Goal: Task Accomplishment & Management: Complete application form

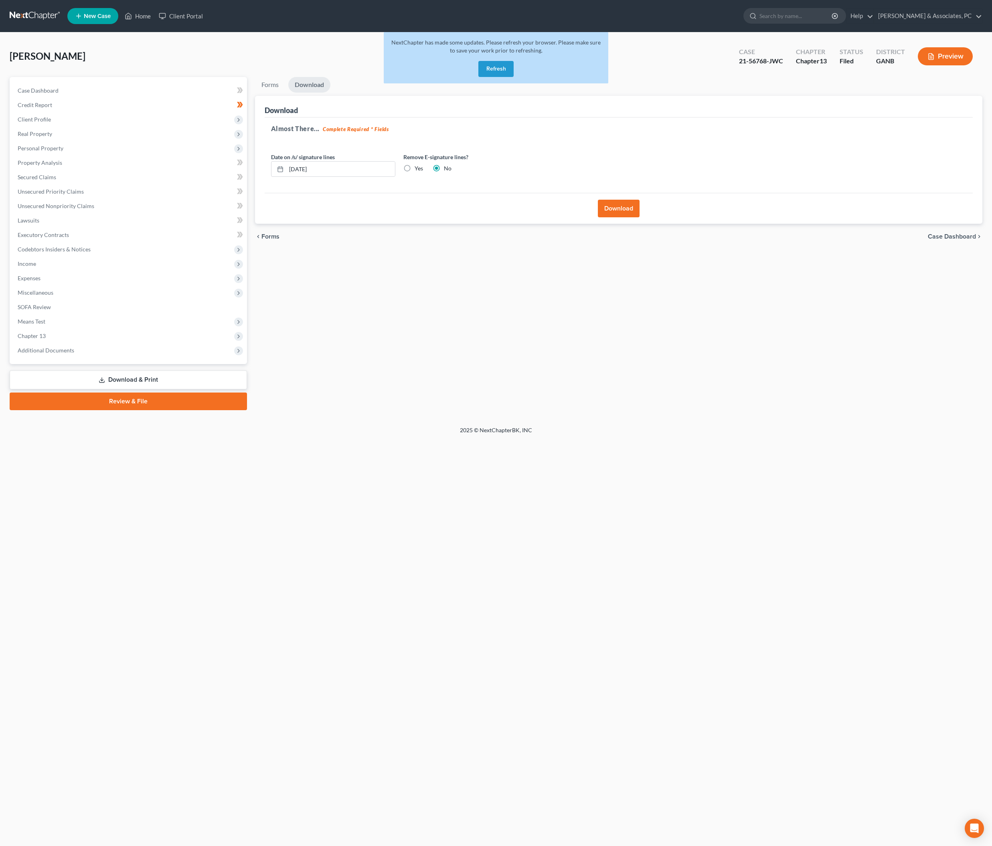
click at [478, 77] on button "Refresh" at bounding box center [495, 69] width 35 height 16
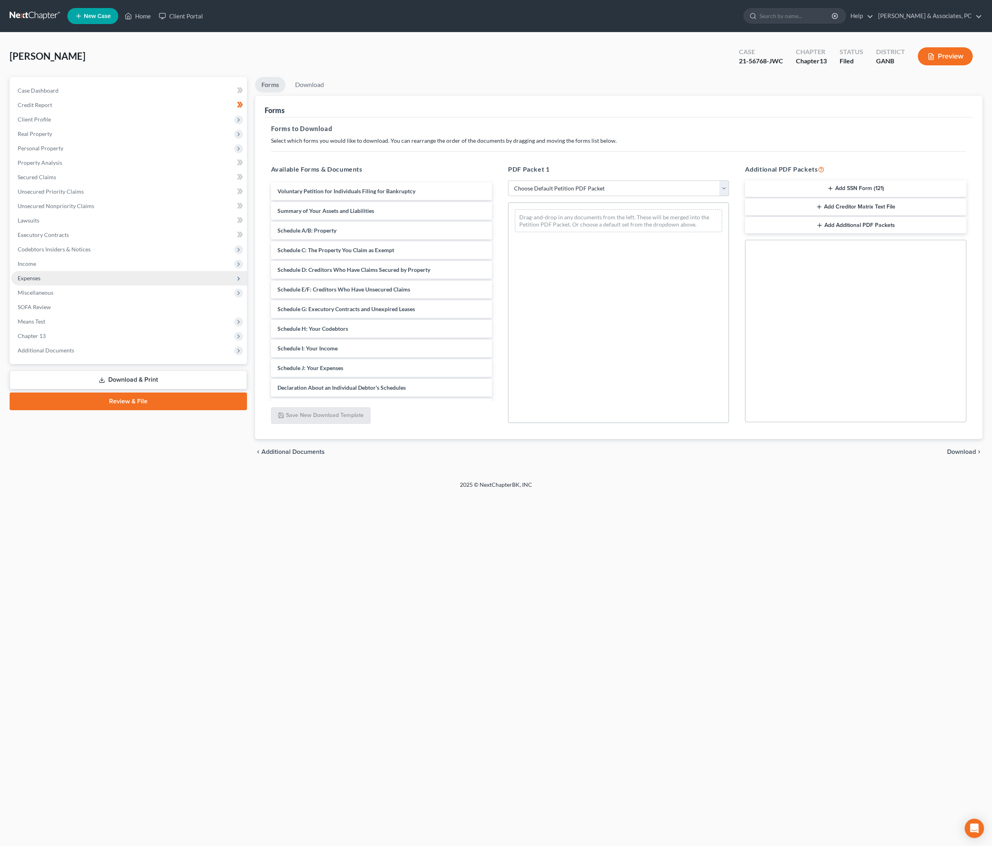
click at [35, 281] on span "Expenses" at bounding box center [29, 278] width 23 height 7
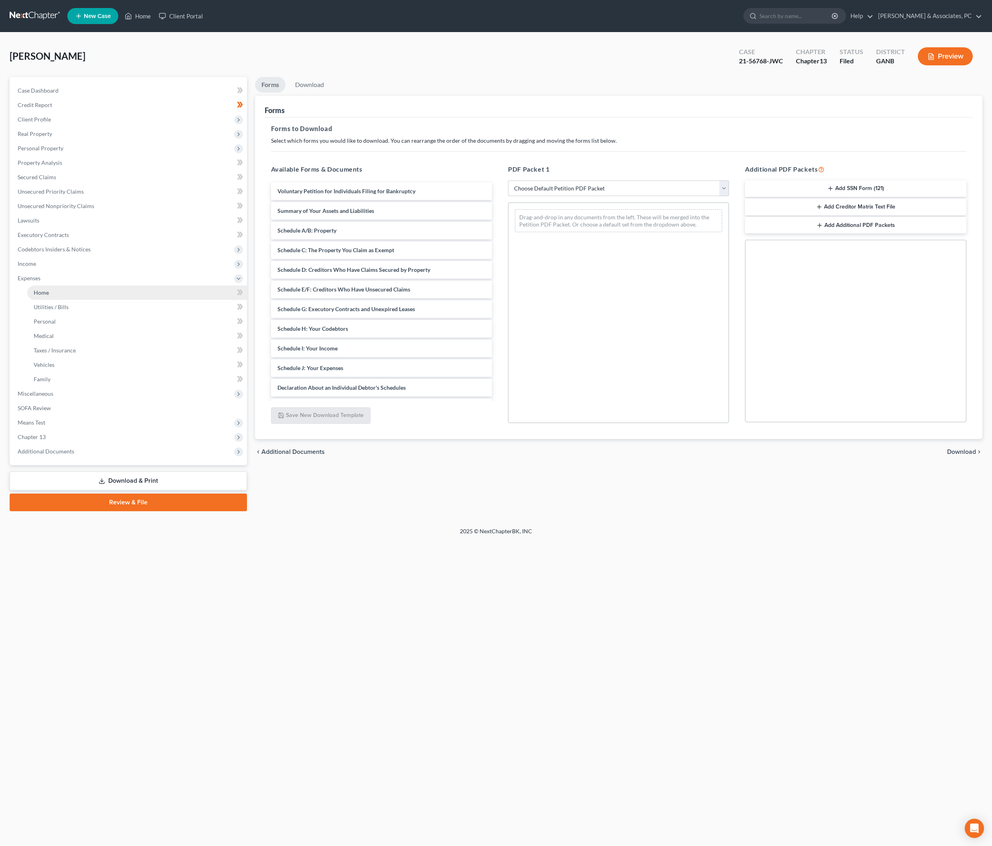
click at [49, 296] on span "Home" at bounding box center [41, 292] width 15 height 7
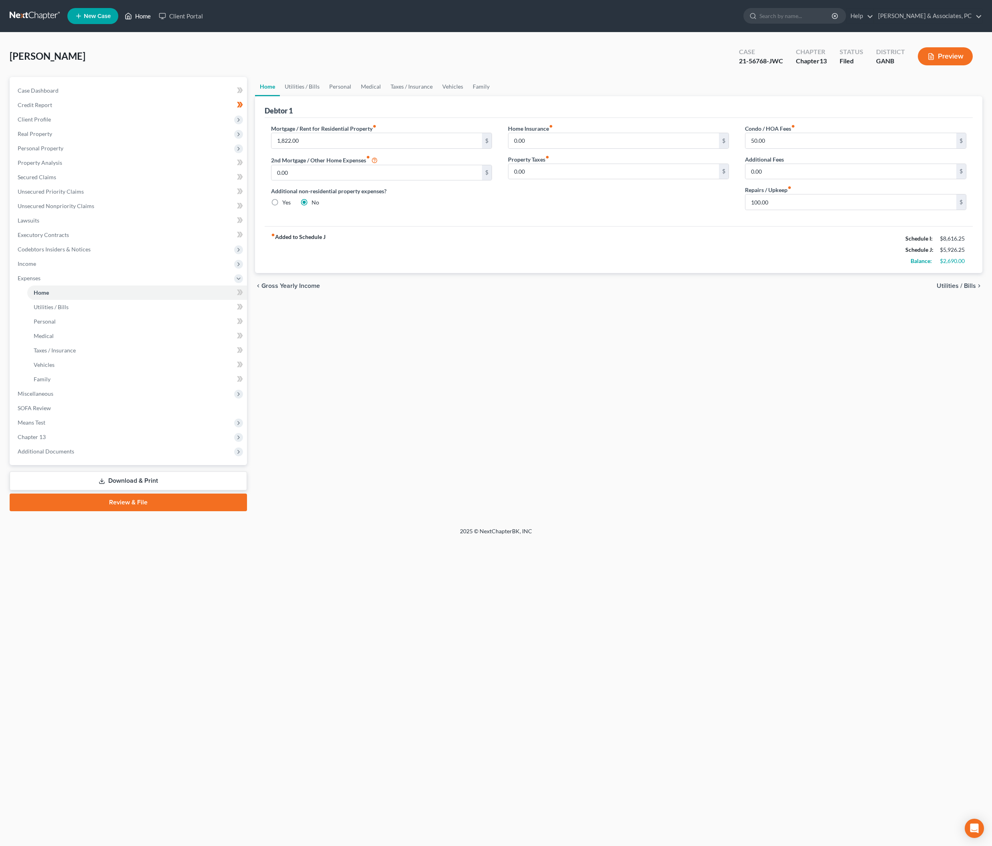
click at [155, 20] on link "Home" at bounding box center [138, 16] width 34 height 14
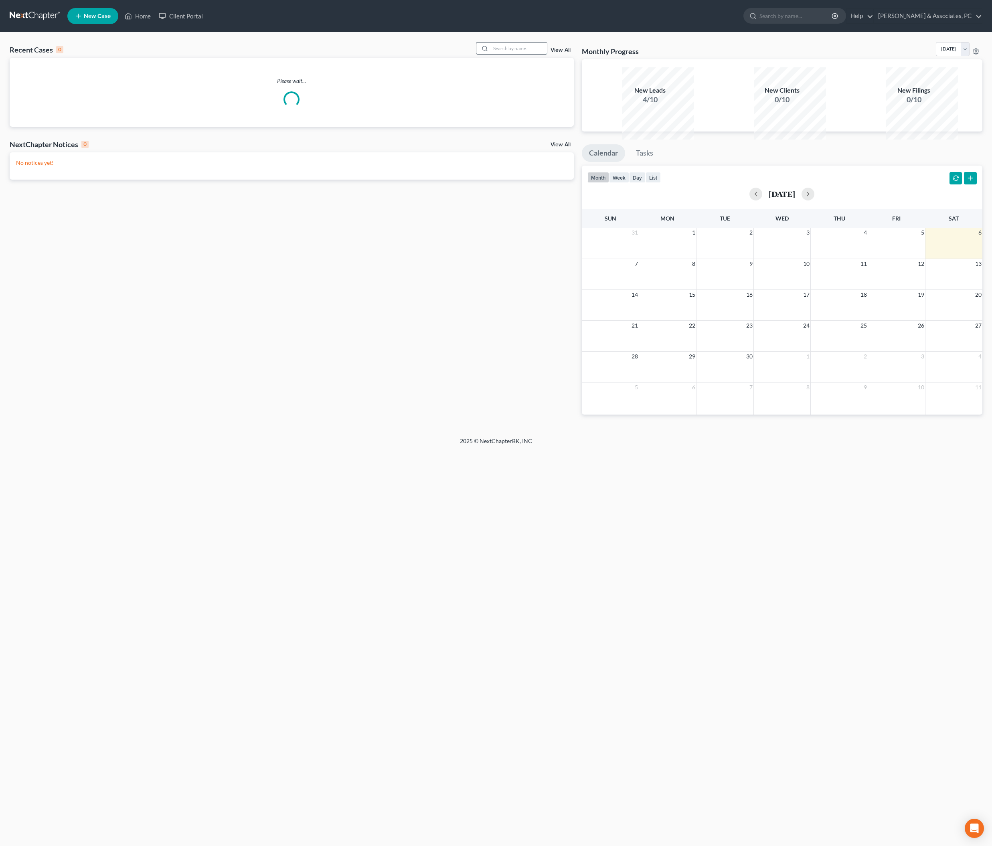
click at [491, 54] on input "search" at bounding box center [519, 49] width 56 height 12
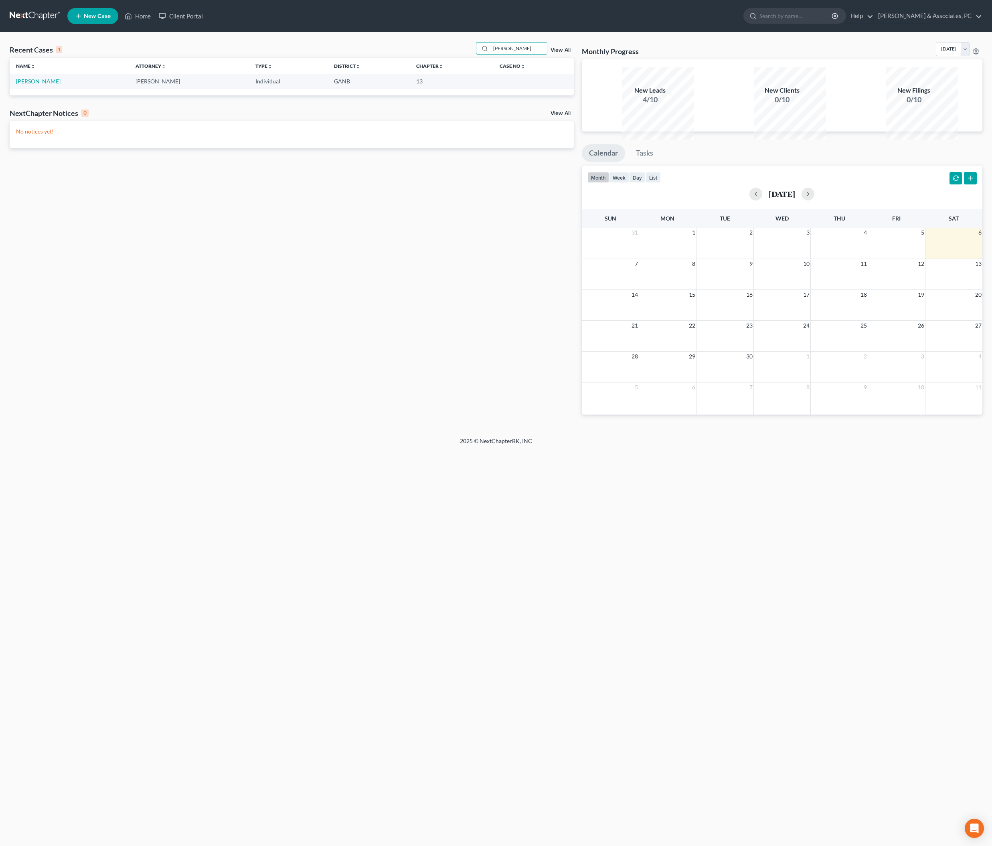
type input "[PERSON_NAME]"
click at [57, 85] on link "[PERSON_NAME]" at bounding box center [38, 81] width 45 height 7
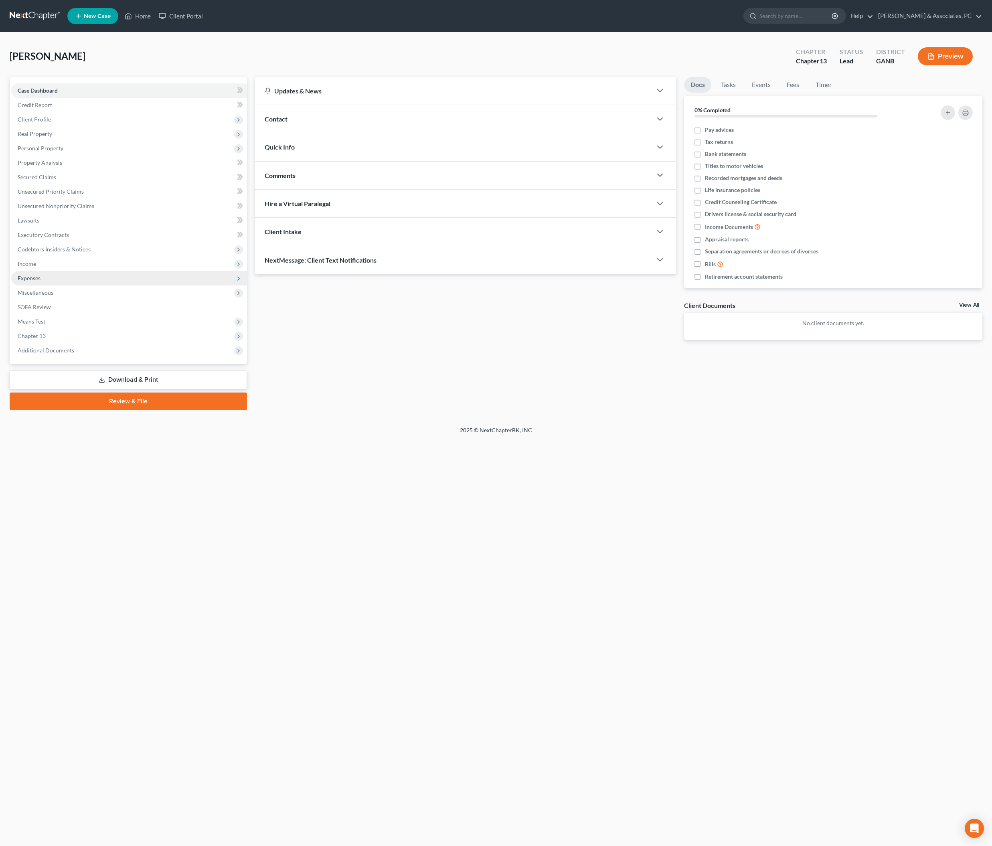
click at [41, 286] on span "Expenses" at bounding box center [129, 278] width 236 height 14
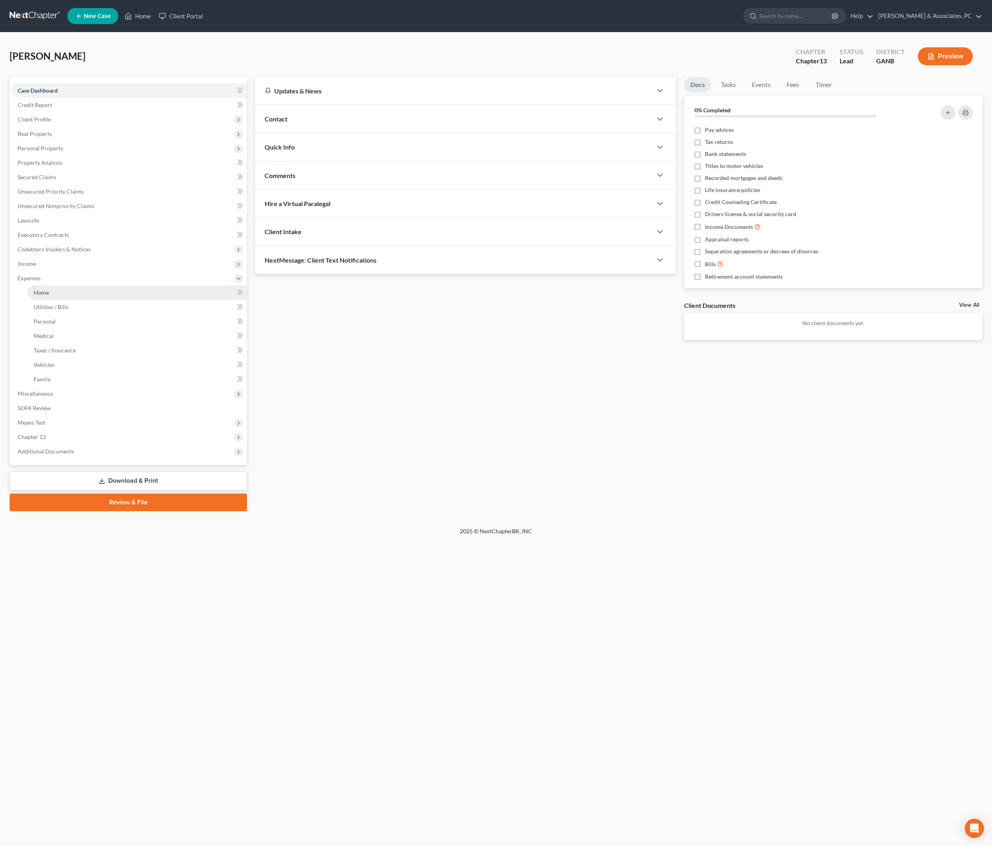
click at [49, 296] on span "Home" at bounding box center [41, 292] width 15 height 7
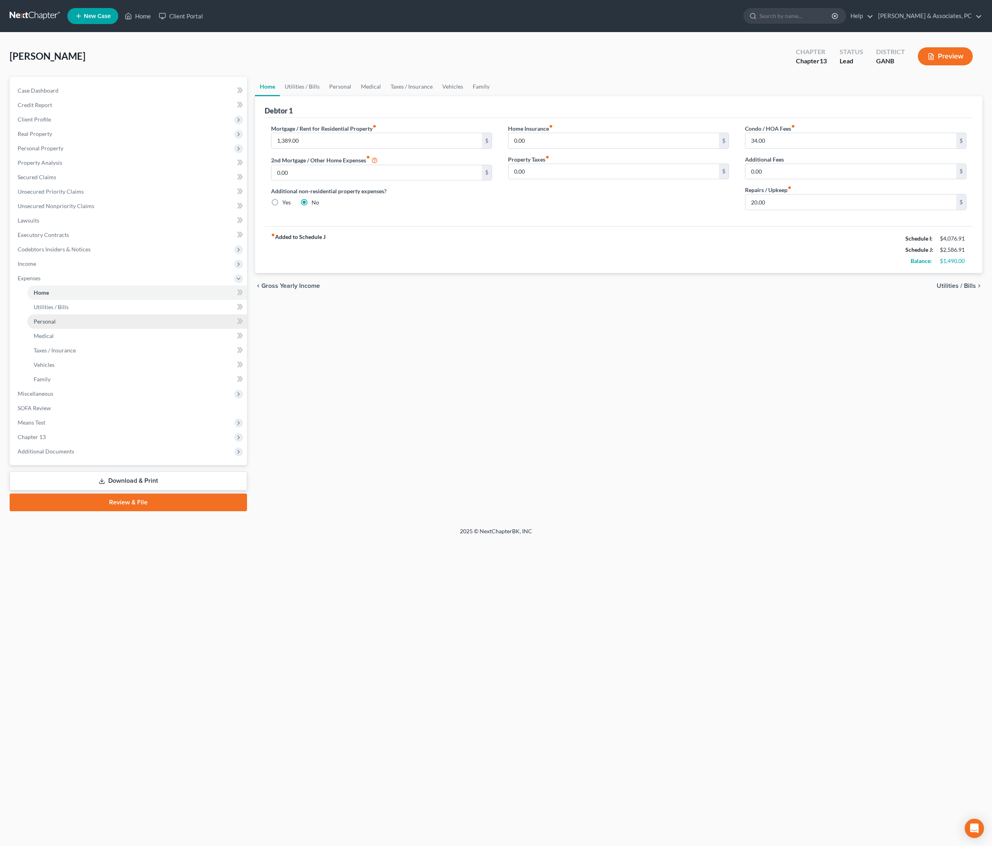
click at [55, 325] on span "Personal" at bounding box center [45, 321] width 22 height 7
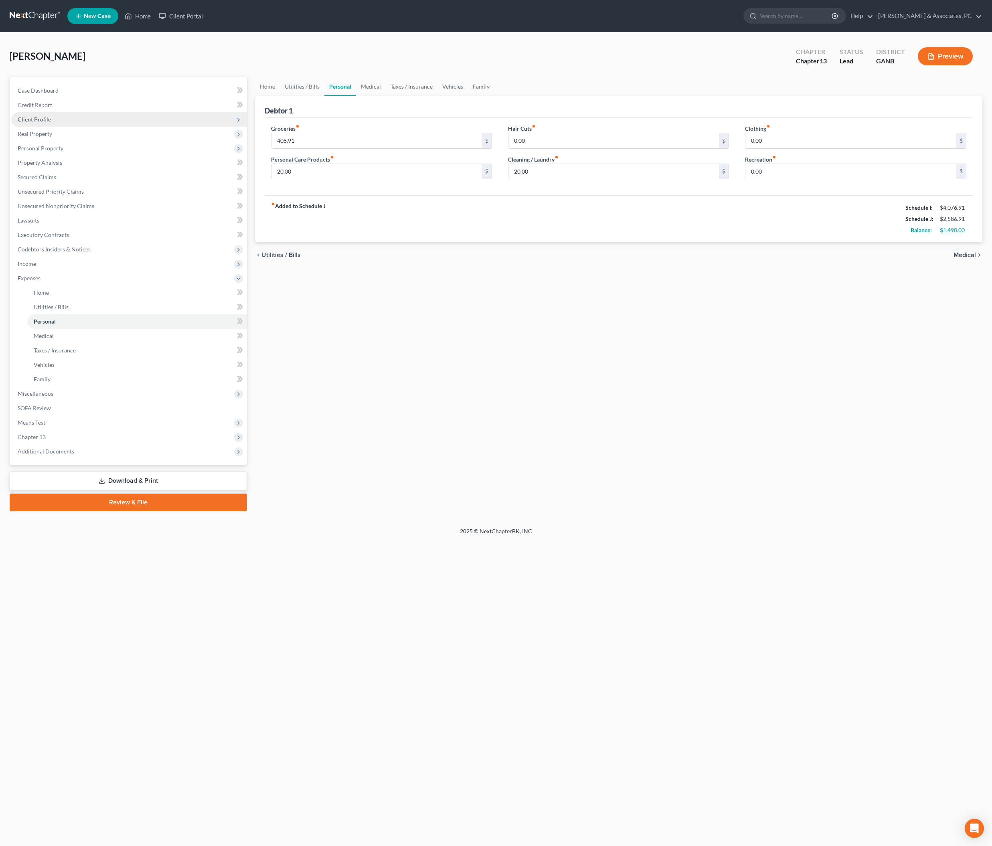
click at [44, 123] on span "Client Profile" at bounding box center [34, 119] width 33 height 7
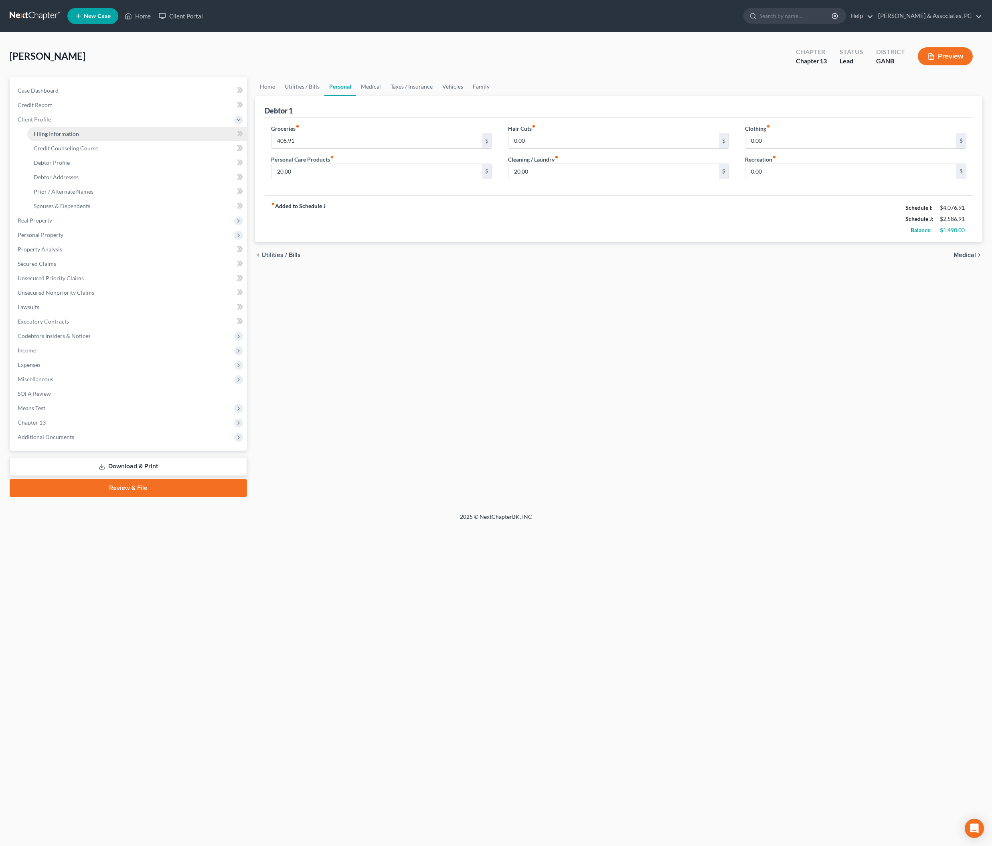
click at [63, 137] on span "Filing Information" at bounding box center [56, 133] width 45 height 7
select select "1"
select select "0"
select select "3"
select select "10"
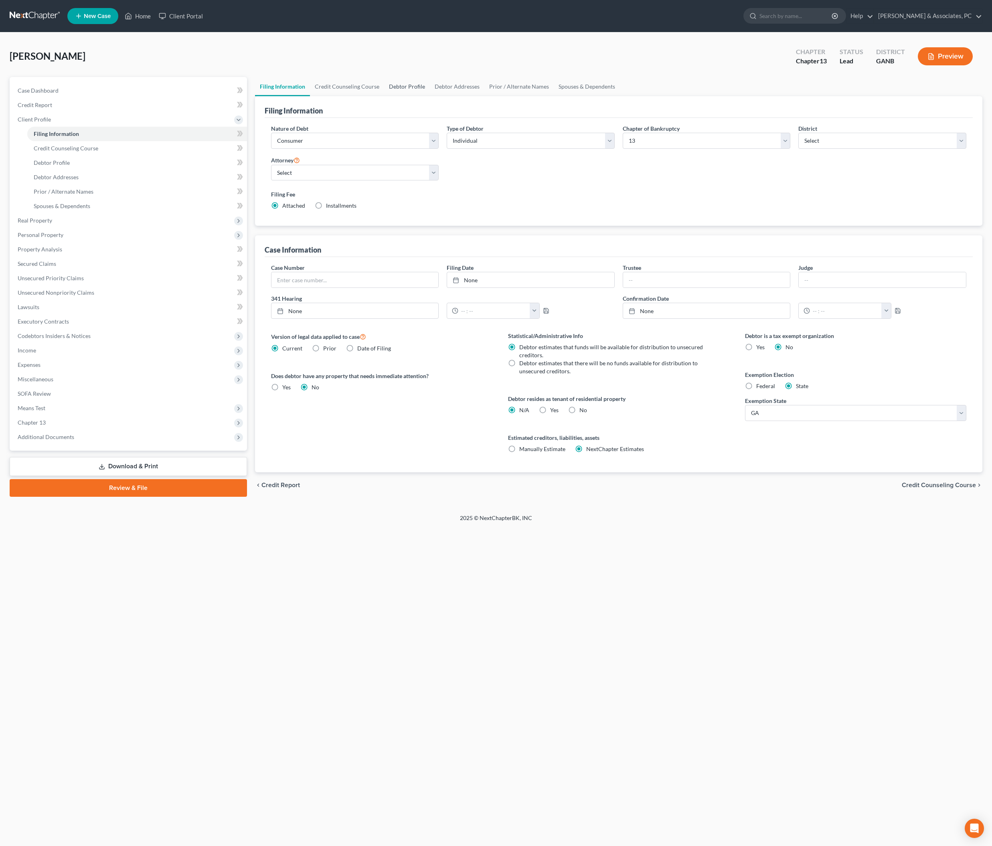
click at [430, 90] on link "Debtor Profile" at bounding box center [407, 86] width 46 height 19
select select "0"
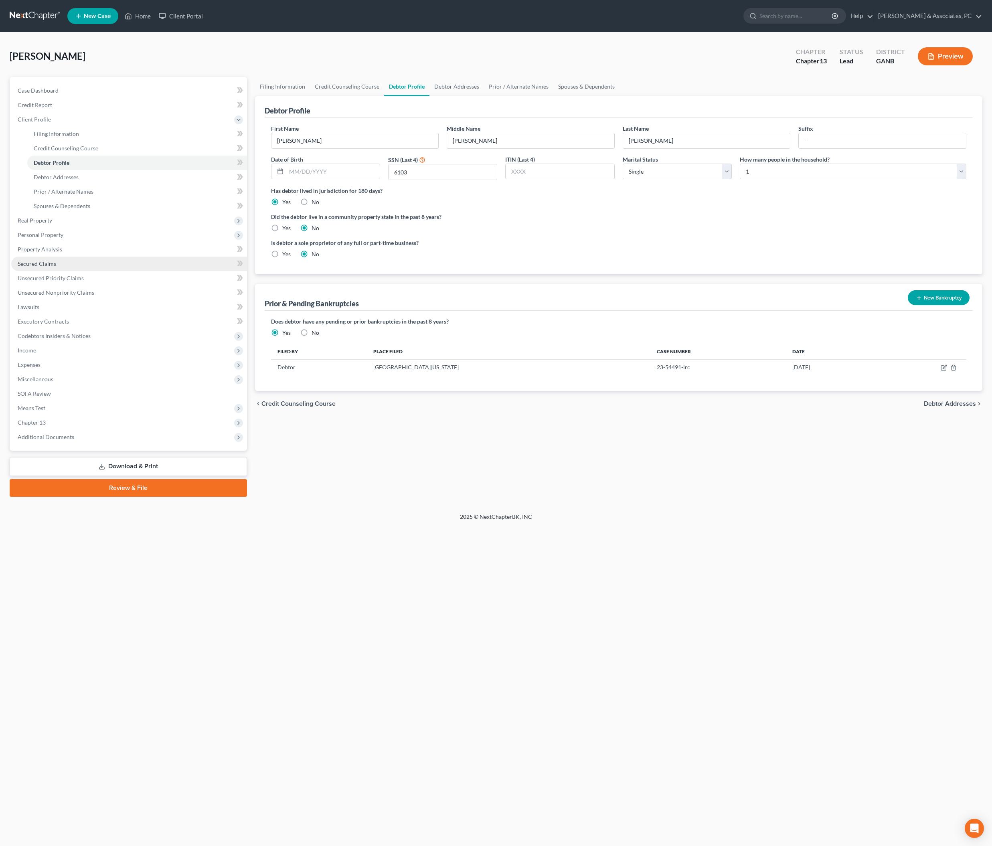
click at [45, 267] on span "Secured Claims" at bounding box center [37, 263] width 38 height 7
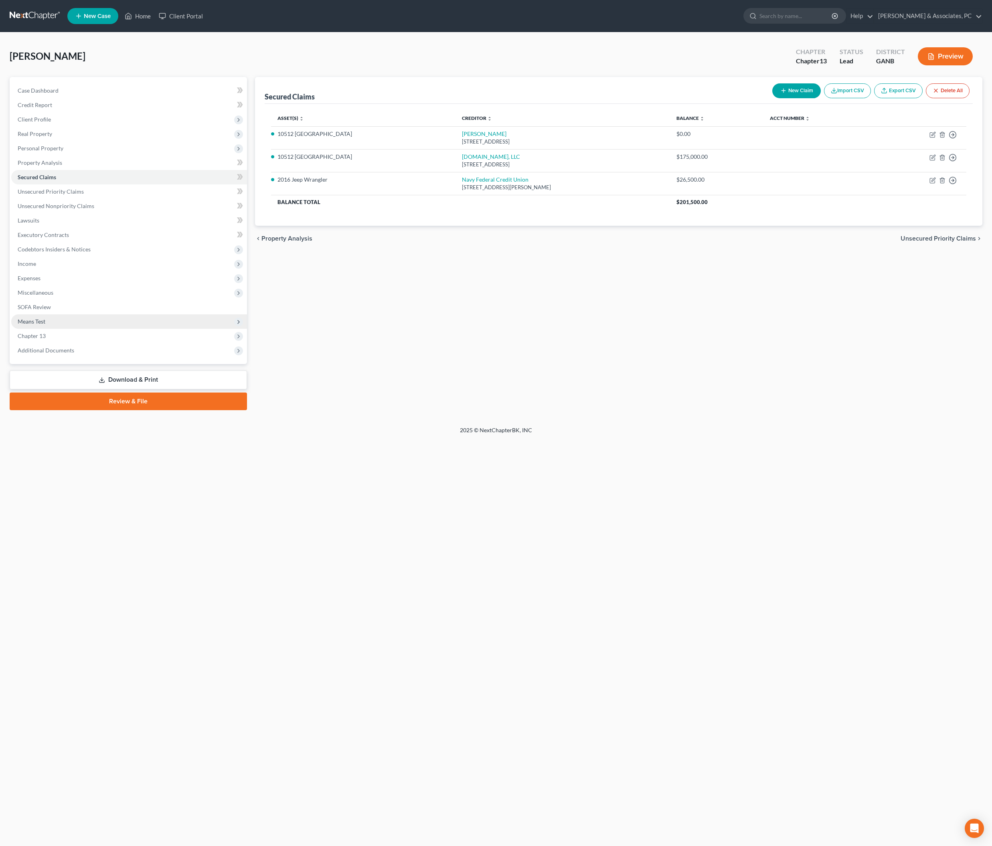
click at [43, 325] on span "Means Test" at bounding box center [32, 321] width 28 height 7
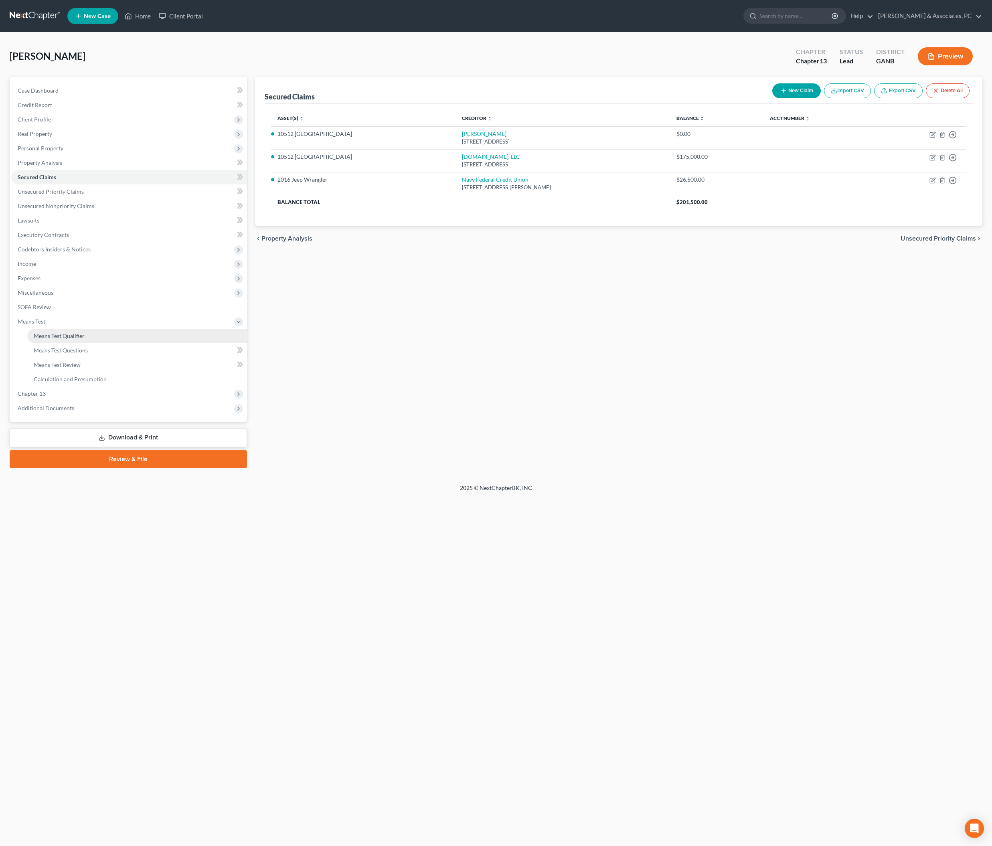
click at [57, 339] on span "Means Test Qualifier" at bounding box center [59, 335] width 51 height 7
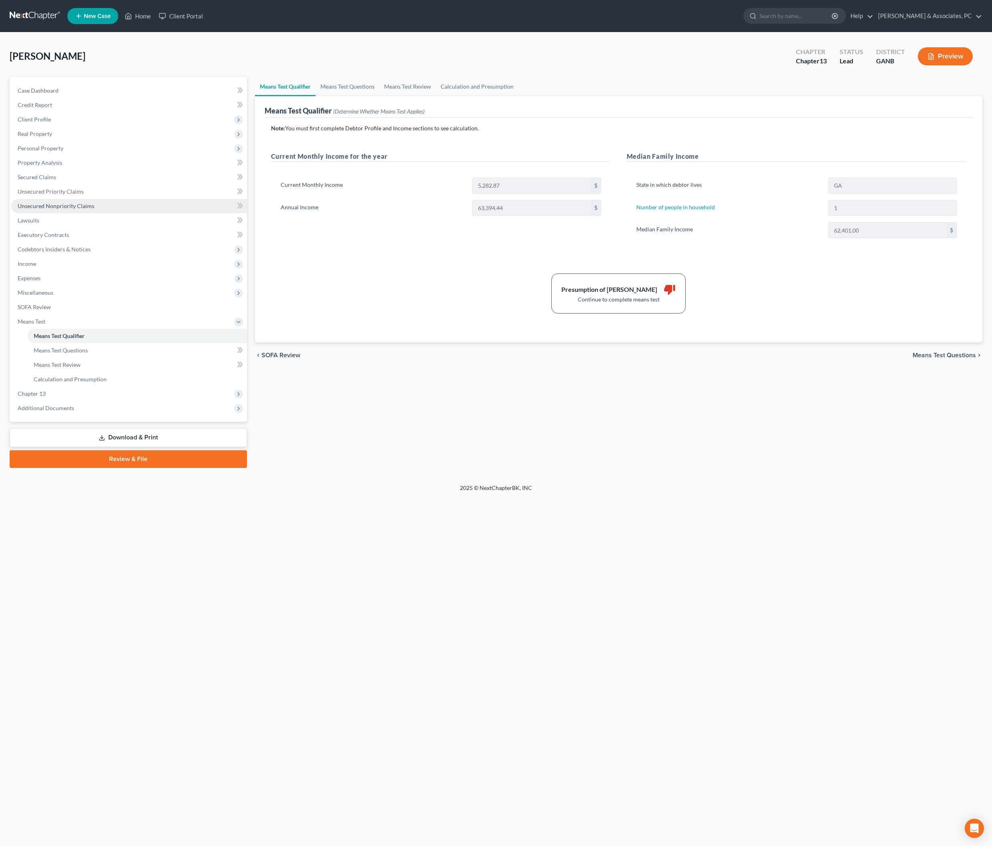
click at [51, 209] on span "Unsecured Nonpriority Claims" at bounding box center [56, 206] width 77 height 7
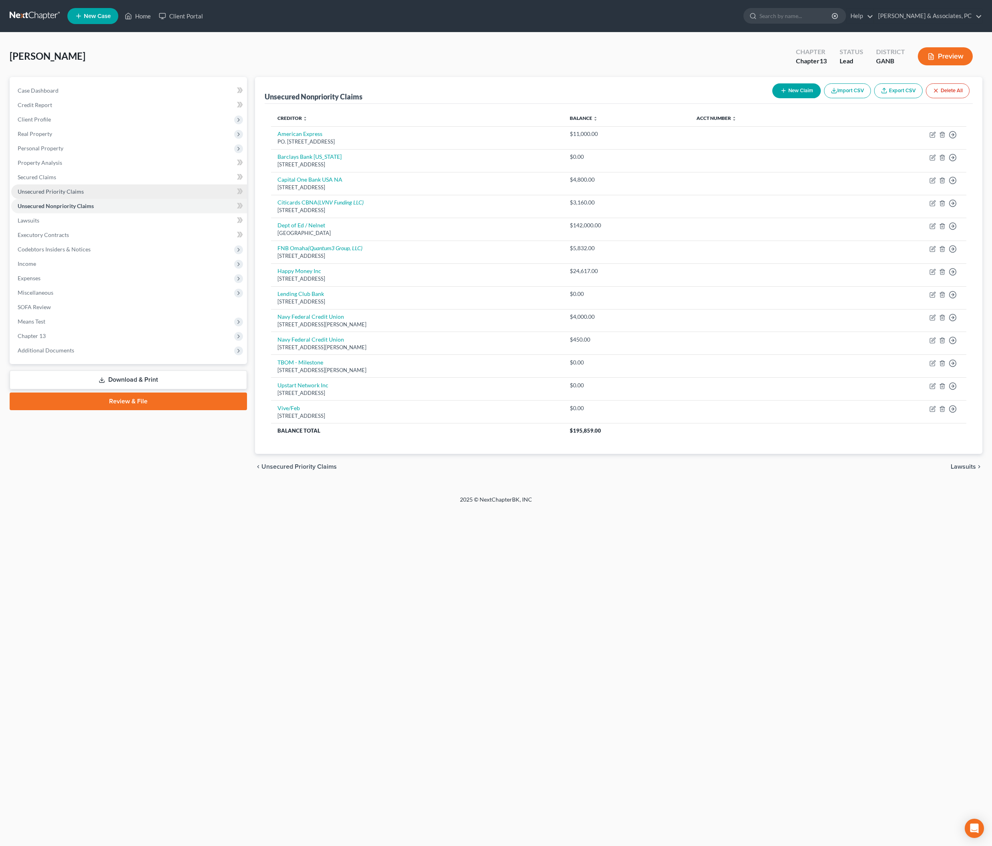
click at [84, 195] on span "Unsecured Priority Claims" at bounding box center [51, 191] width 66 height 7
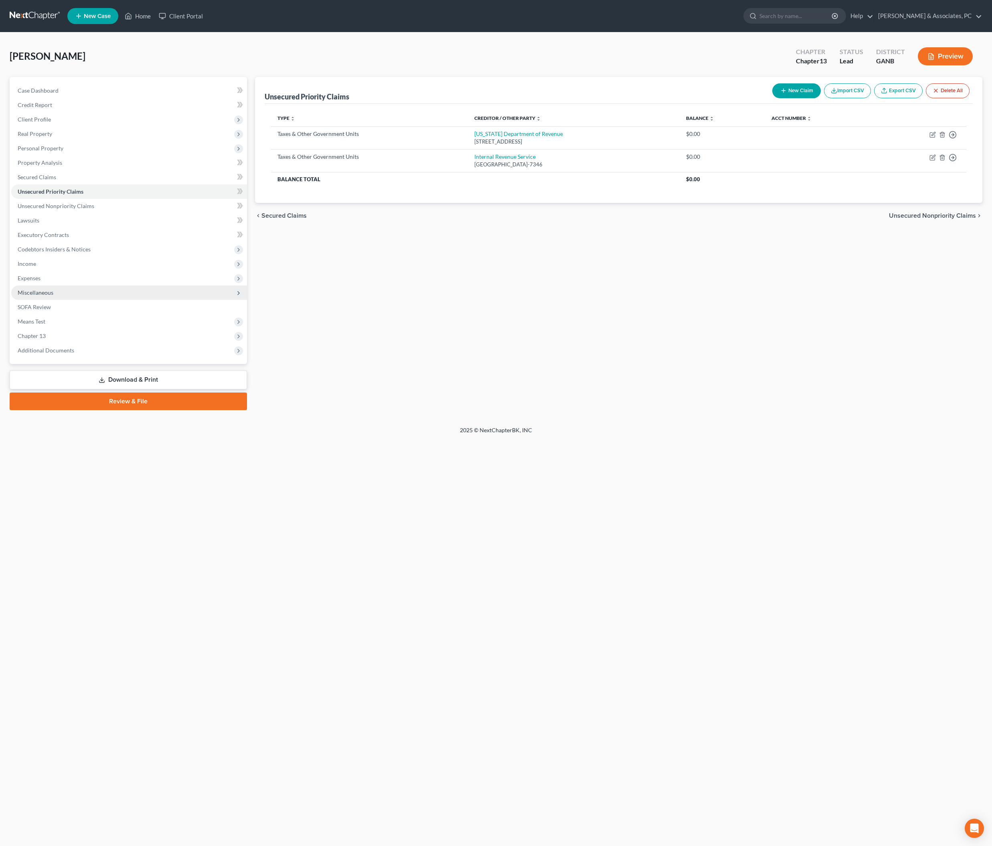
click at [37, 296] on span "Miscellaneous" at bounding box center [36, 292] width 36 height 7
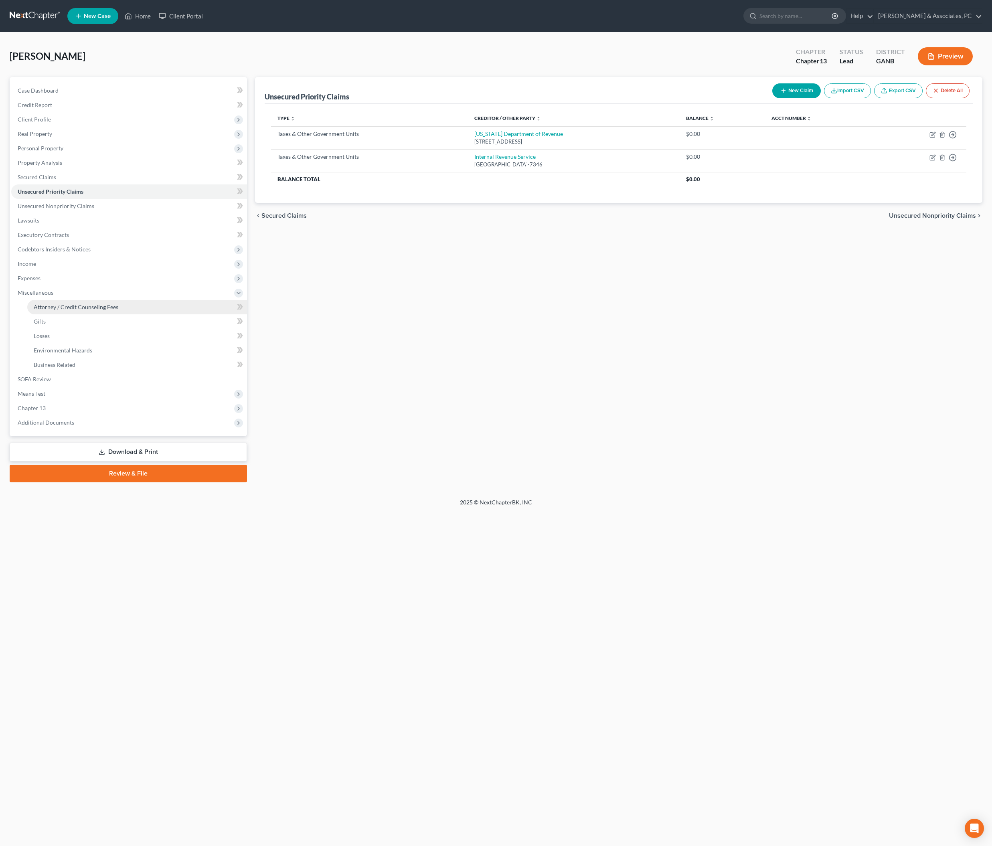
click at [54, 310] on span "Attorney / Credit Counseling Fees" at bounding box center [76, 307] width 85 height 7
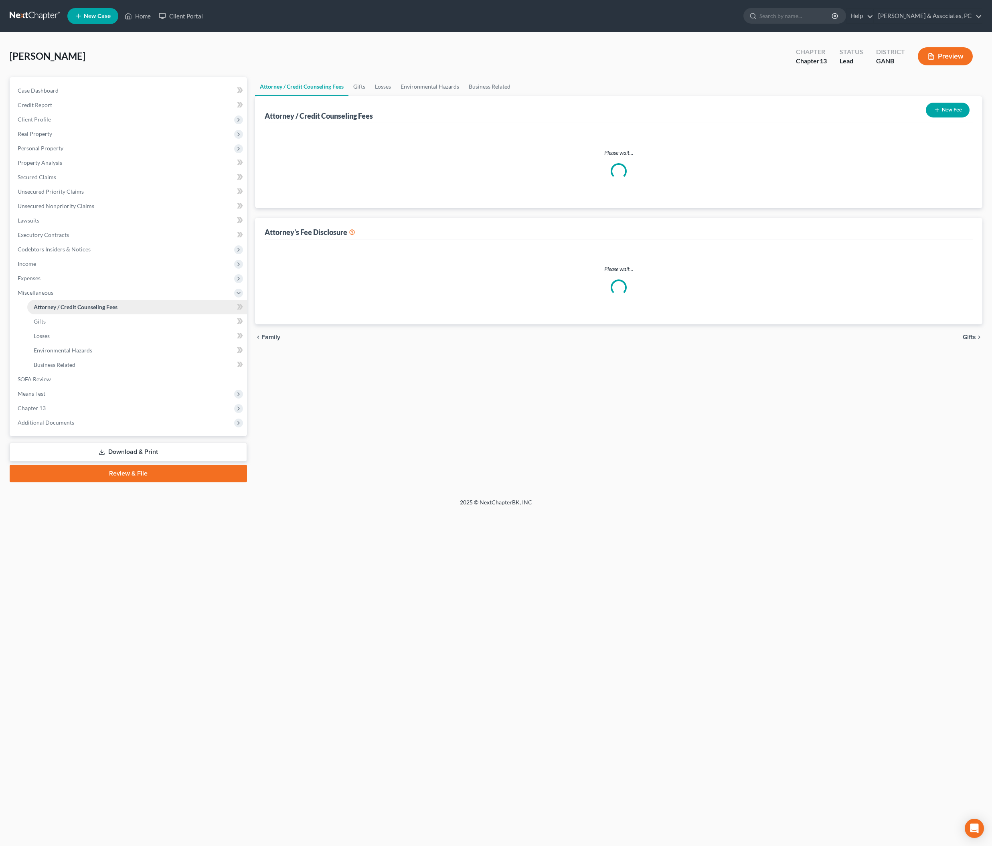
select select "8"
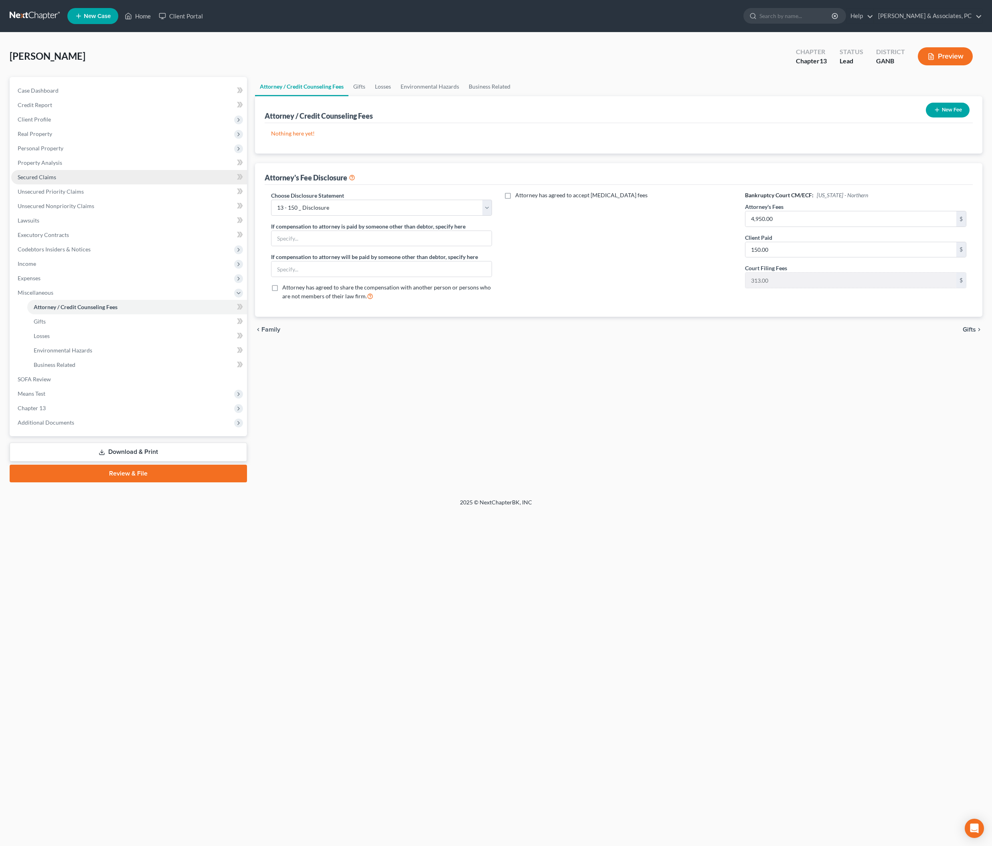
click at [55, 180] on span "Secured Claims" at bounding box center [37, 177] width 38 height 7
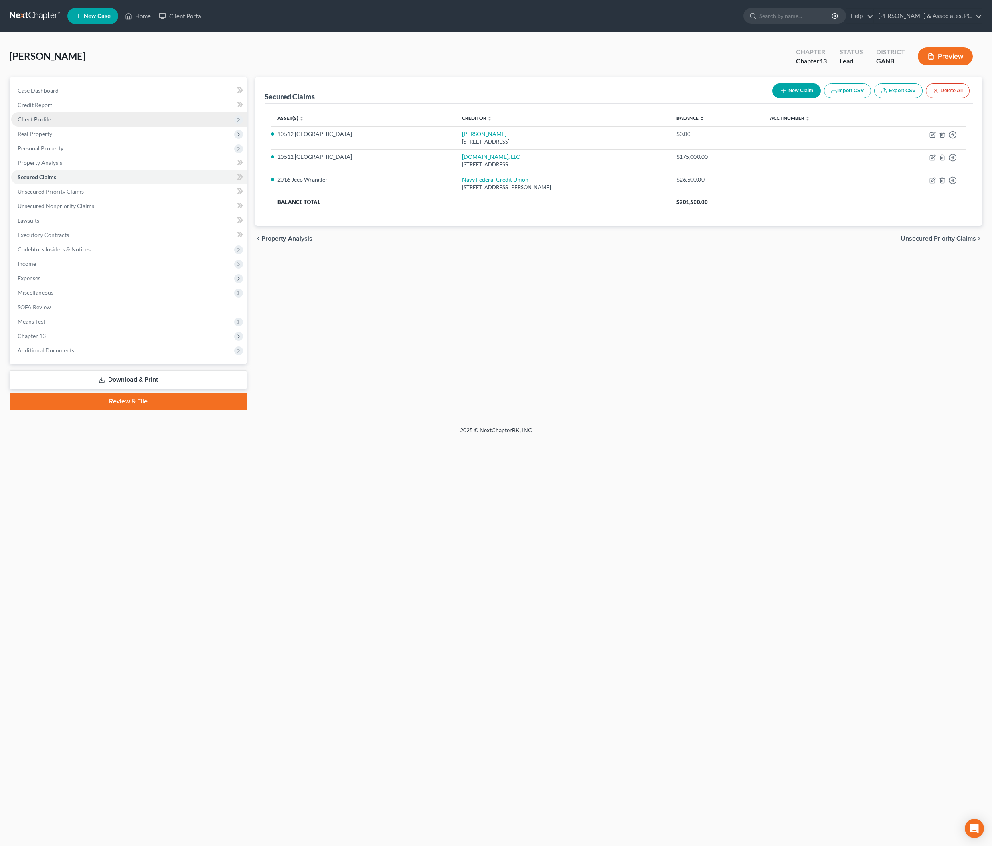
click at [51, 123] on span "Client Profile" at bounding box center [34, 119] width 33 height 7
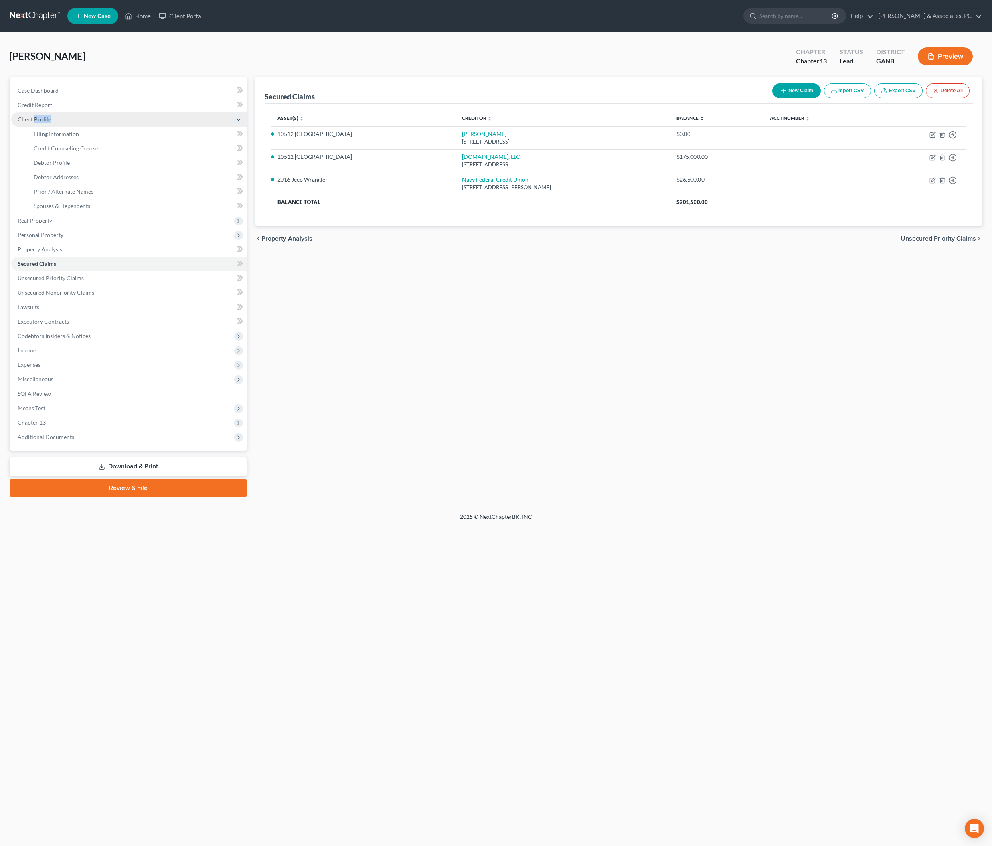
click at [51, 123] on span "Client Profile" at bounding box center [34, 119] width 33 height 7
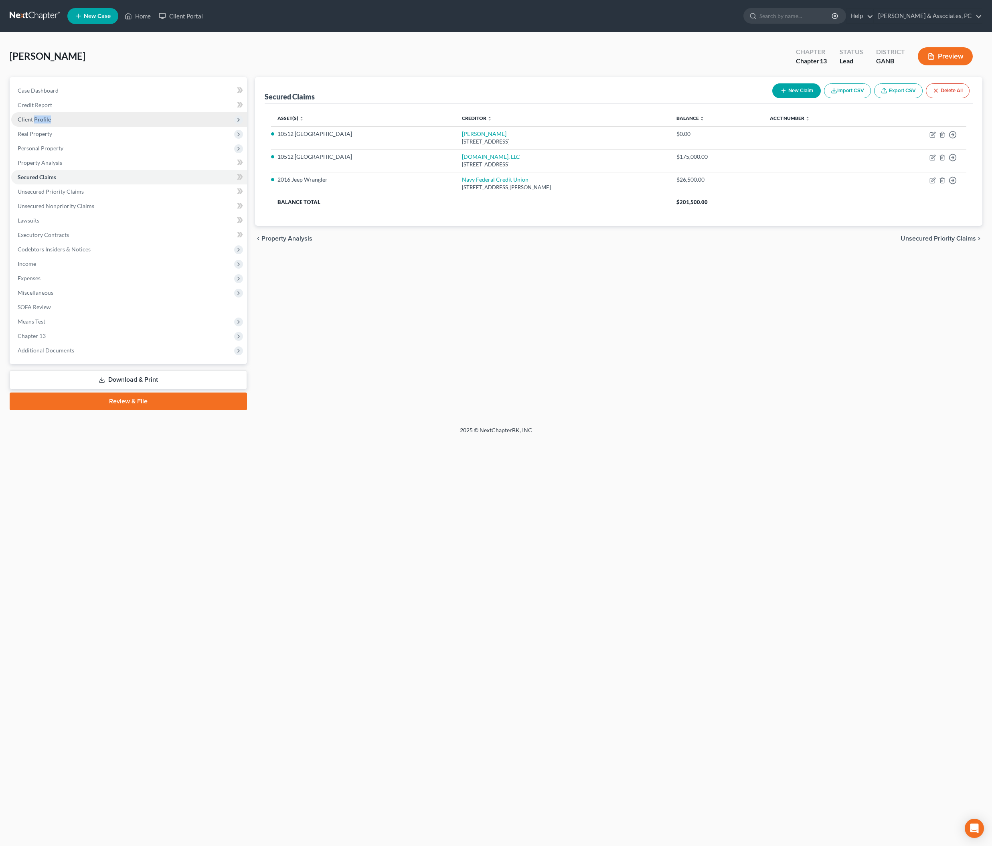
click at [51, 123] on span "Client Profile" at bounding box center [34, 119] width 33 height 7
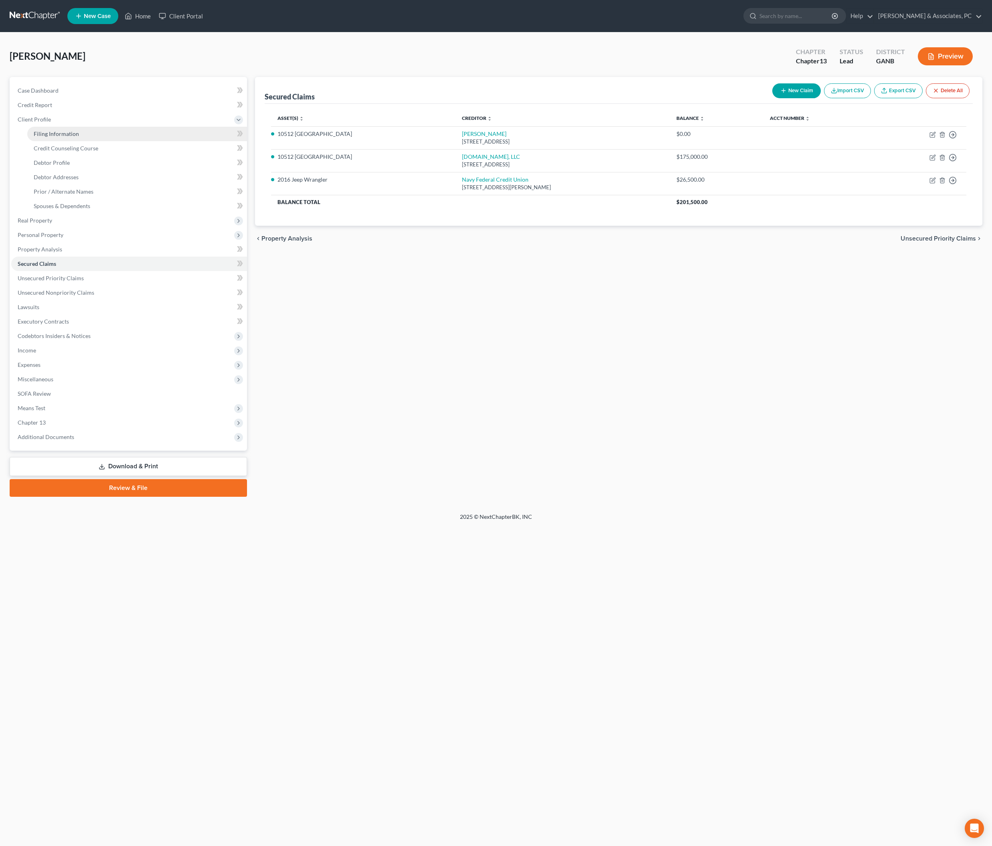
click at [61, 137] on span "Filing Information" at bounding box center [56, 133] width 45 height 7
select select "1"
select select "0"
select select "3"
select select "19"
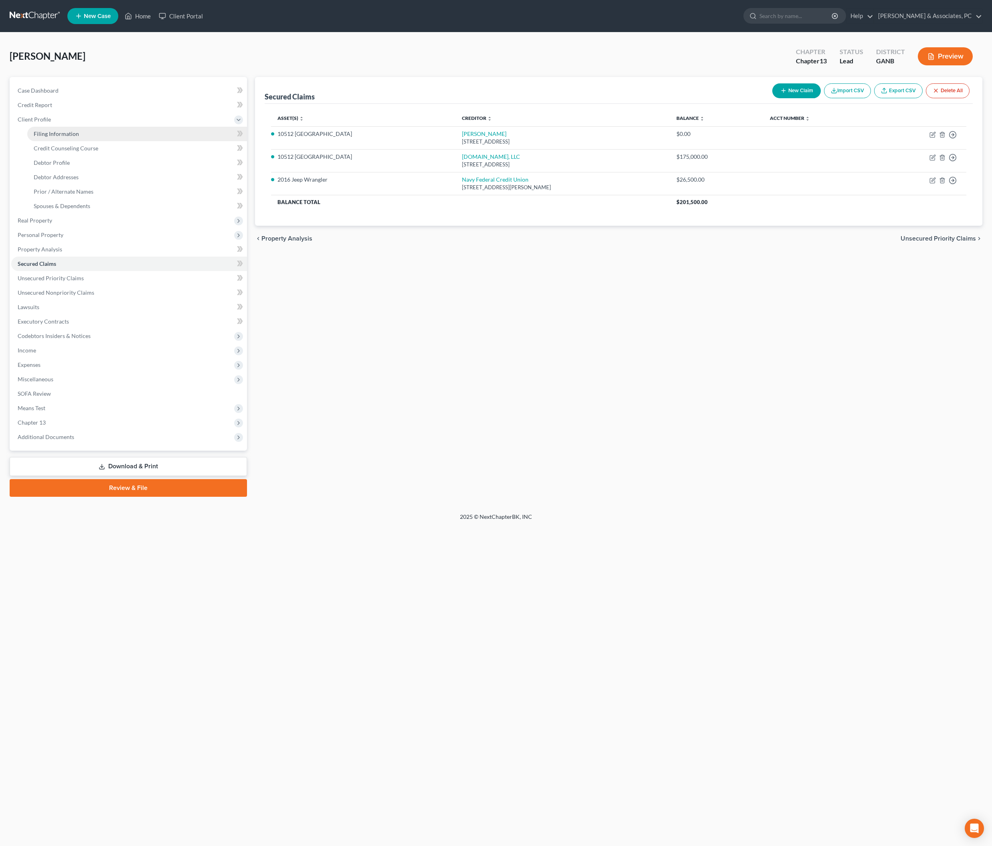
select select "0"
select select "10"
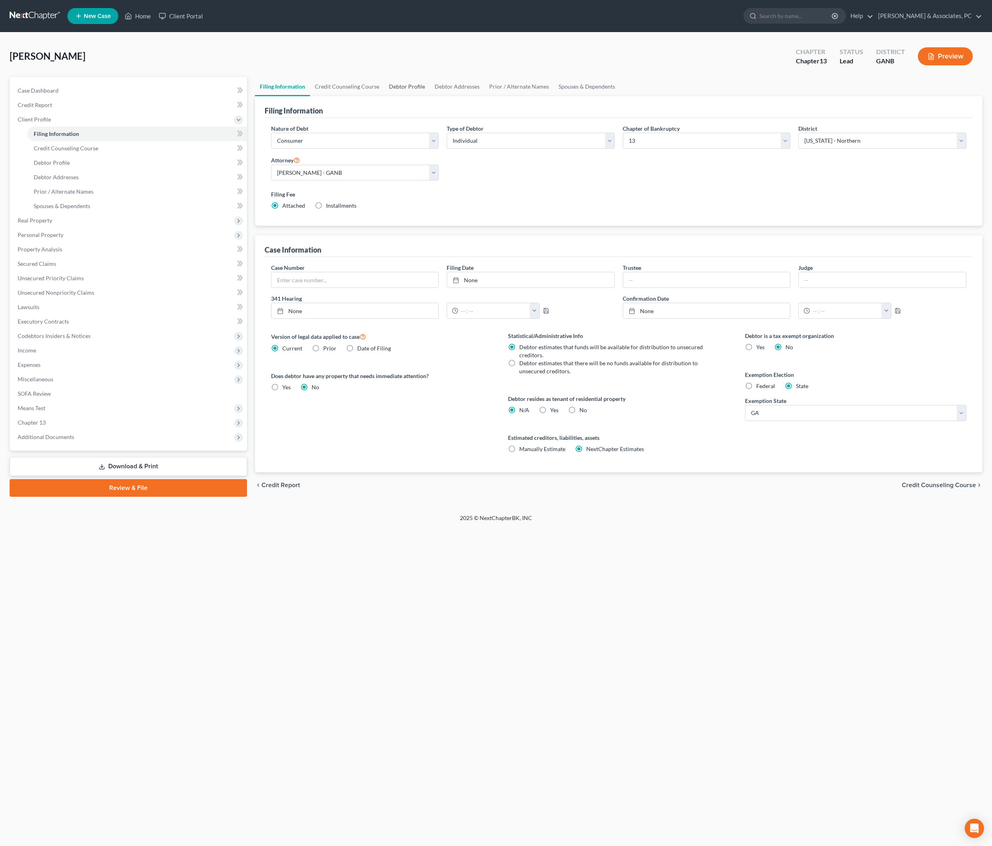
click at [430, 96] on link "Debtor Profile" at bounding box center [407, 86] width 46 height 19
select select "0"
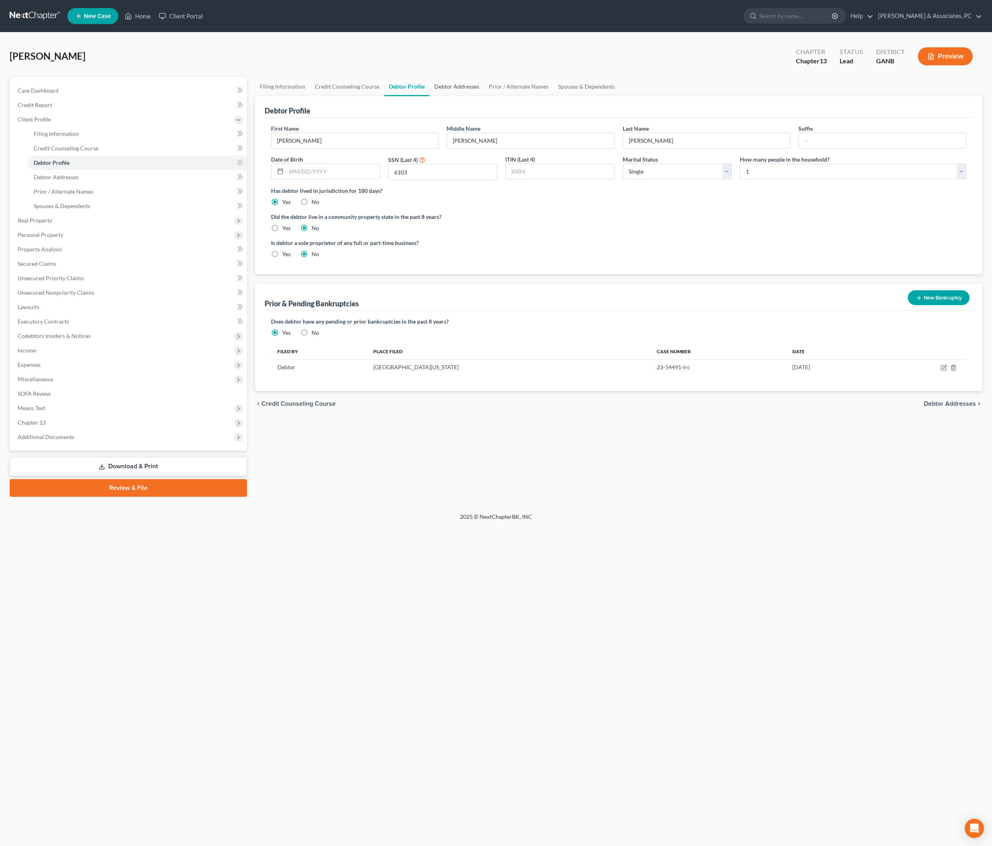
click at [484, 96] on link "Debtor Addresses" at bounding box center [456, 86] width 55 height 19
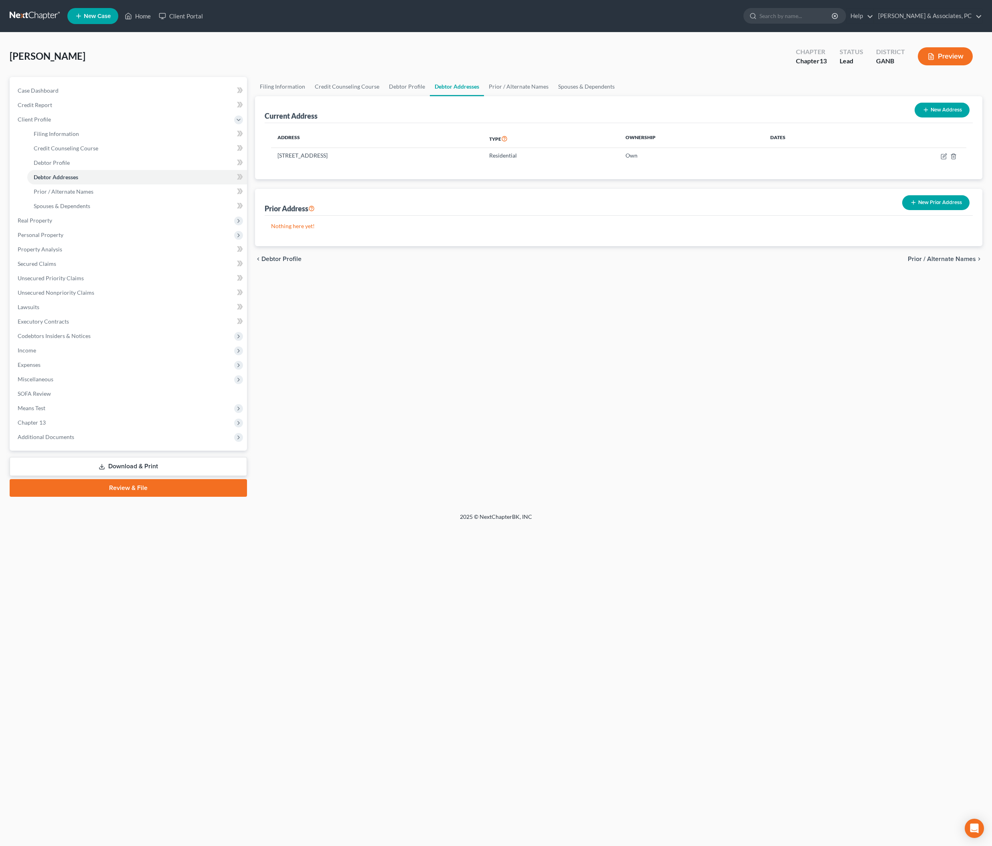
drag, startPoint x: 414, startPoint y: 173, endPoint x: 269, endPoint y: 172, distance: 145.2
click at [269, 172] on div "Address Type Ownership Dates [STREET_ADDRESS] Residential Own" at bounding box center [619, 151] width 709 height 56
click at [296, 163] on td "[STREET_ADDRESS]" at bounding box center [377, 155] width 212 height 15
drag, startPoint x: 281, startPoint y: 174, endPoint x: 443, endPoint y: 180, distance: 161.3
click at [443, 163] on td "[STREET_ADDRESS]" at bounding box center [377, 155] width 212 height 15
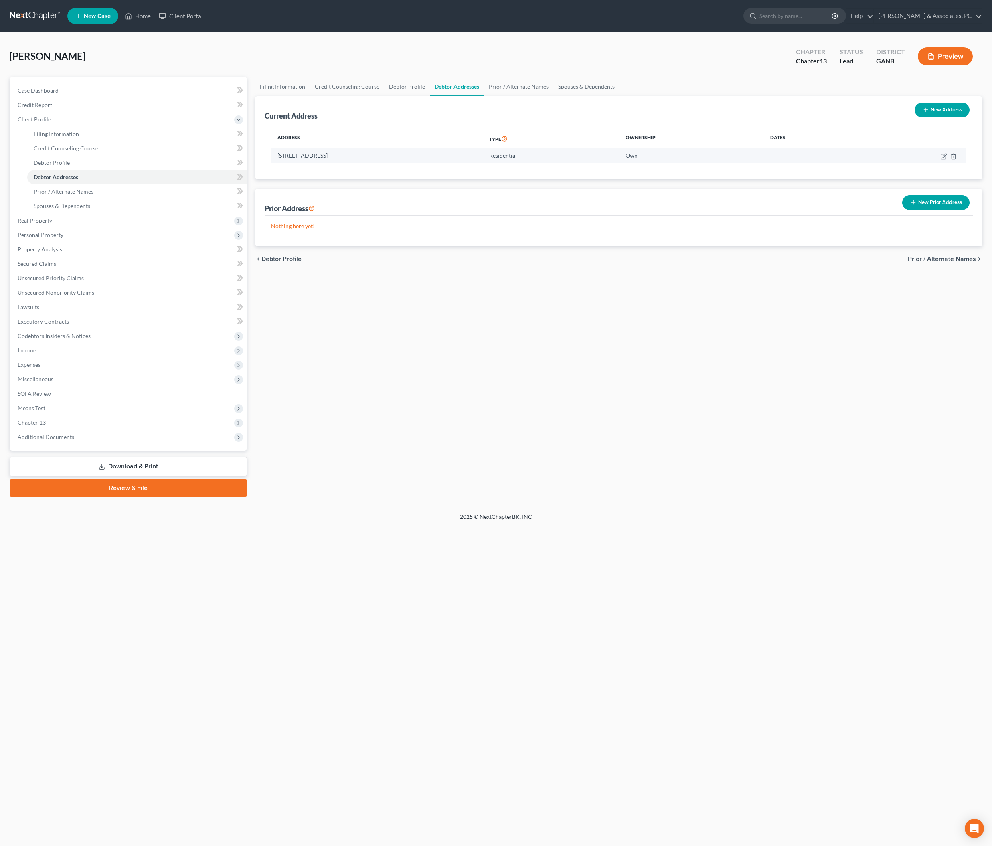
copy td "[STREET_ADDRESS]"
click at [35, 368] on span "Expenses" at bounding box center [29, 364] width 23 height 7
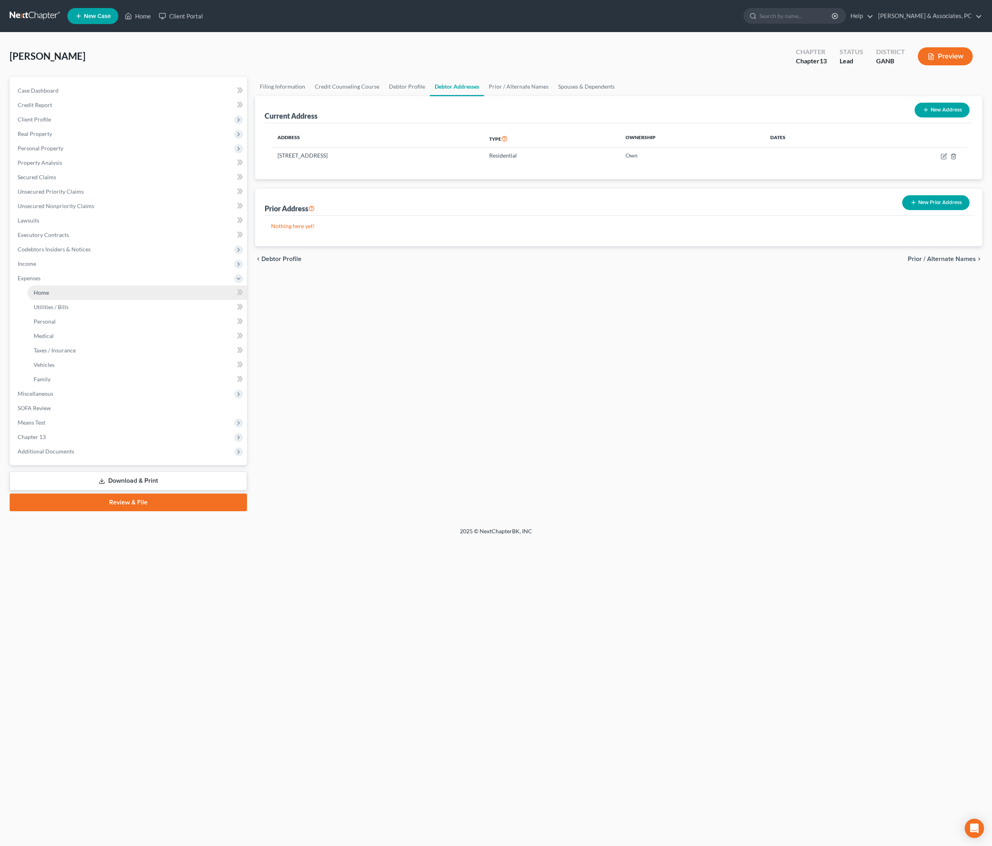
click at [49, 296] on span "Home" at bounding box center [41, 292] width 15 height 7
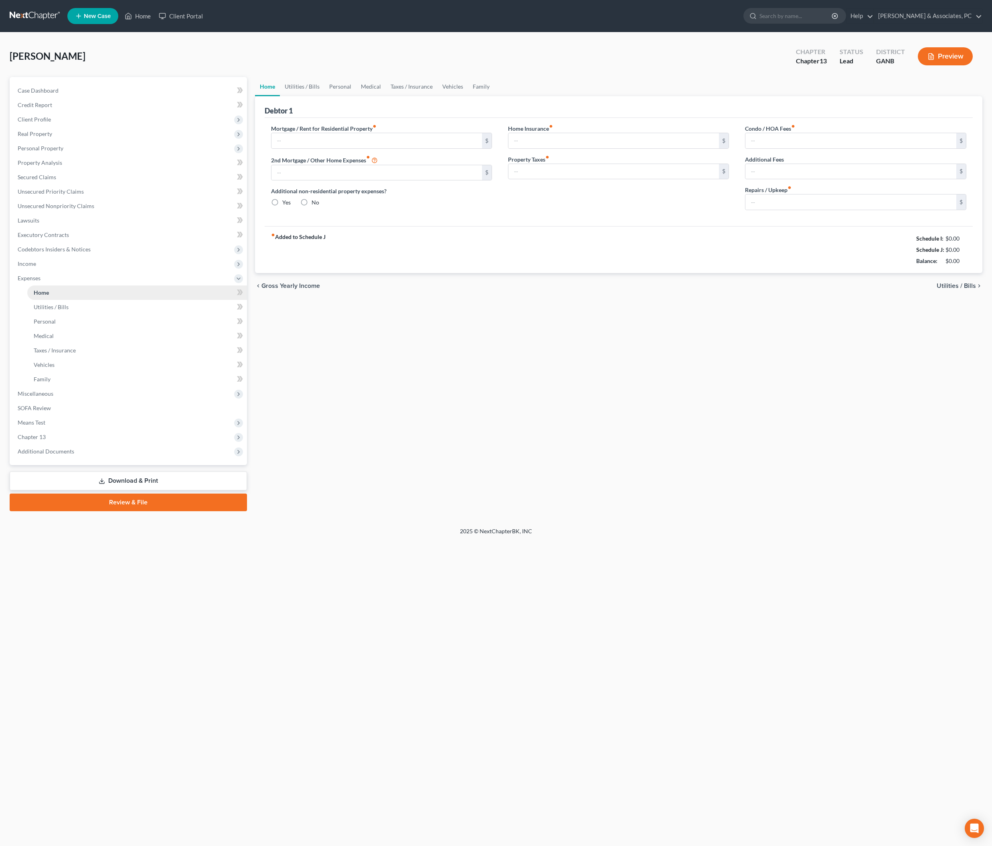
type input "1,389.00"
type input "0.00"
radio input "true"
type input "0.00"
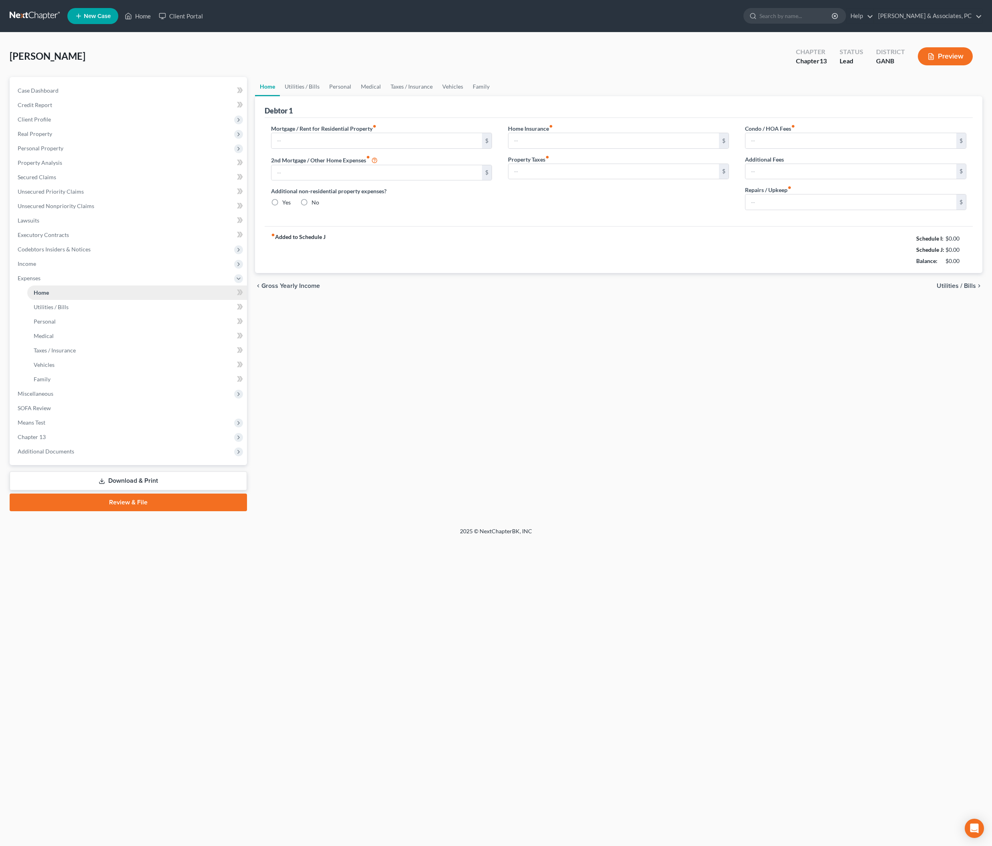
type input "34.00"
type input "0.00"
type input "20.00"
click at [54, 180] on span "Secured Claims" at bounding box center [37, 177] width 38 height 7
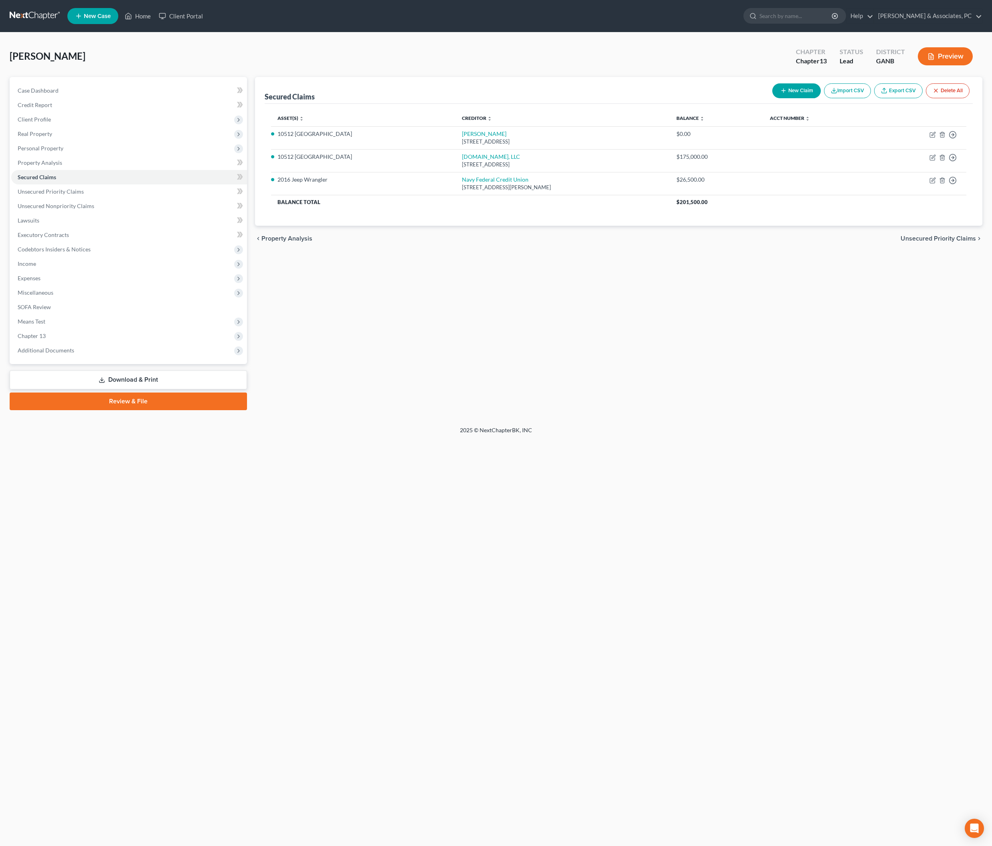
click at [443, 410] on div "Secured Claims New Claim Import CSV Export CSV Delete All Asset(s) expand_more …" at bounding box center [619, 243] width 736 height 333
click at [316, 184] on li "2016 Jeep Wrangler" at bounding box center [363, 180] width 172 height 8
click at [345, 184] on li "2016 Jeep Wrangler" at bounding box center [363, 180] width 172 height 8
drag, startPoint x: 345, startPoint y: 206, endPoint x: 281, endPoint y: 207, distance: 63.4
click at [281, 184] on li "2016 Jeep Wrangler" at bounding box center [363, 180] width 172 height 8
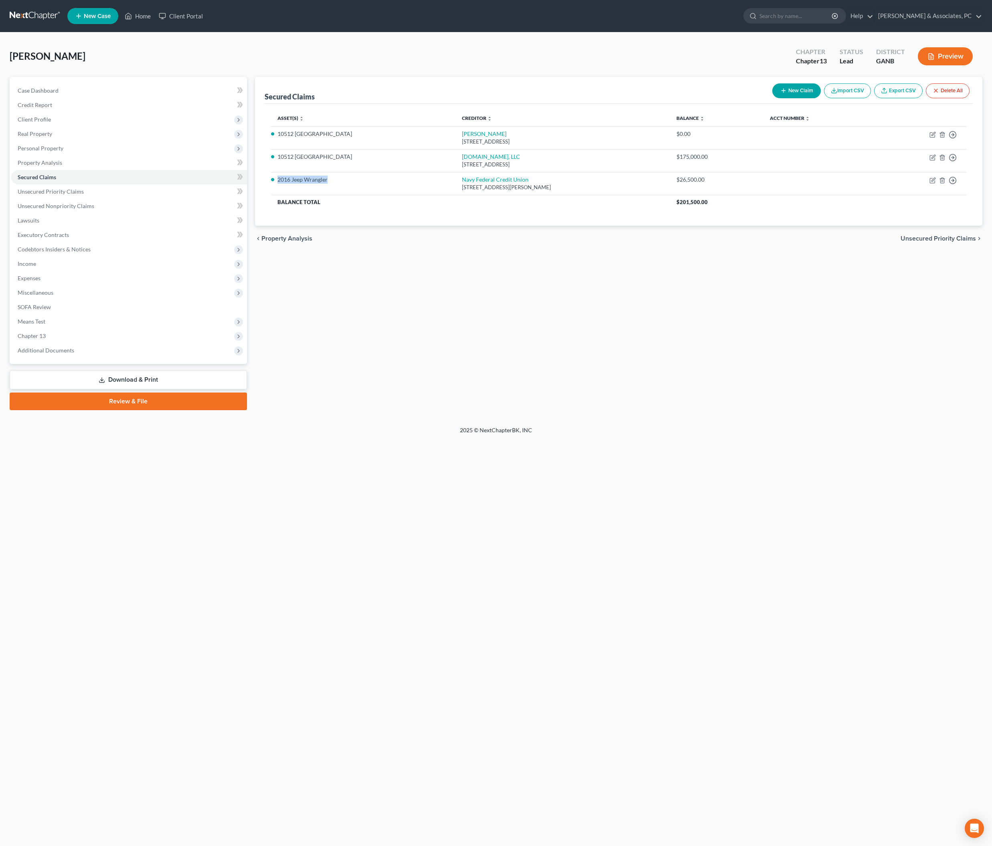
copy li "2016 Jeep Wrangler"
click at [929, 184] on icon "button" at bounding box center [932, 180] width 6 height 6
select select "48"
select select "0"
select select "7"
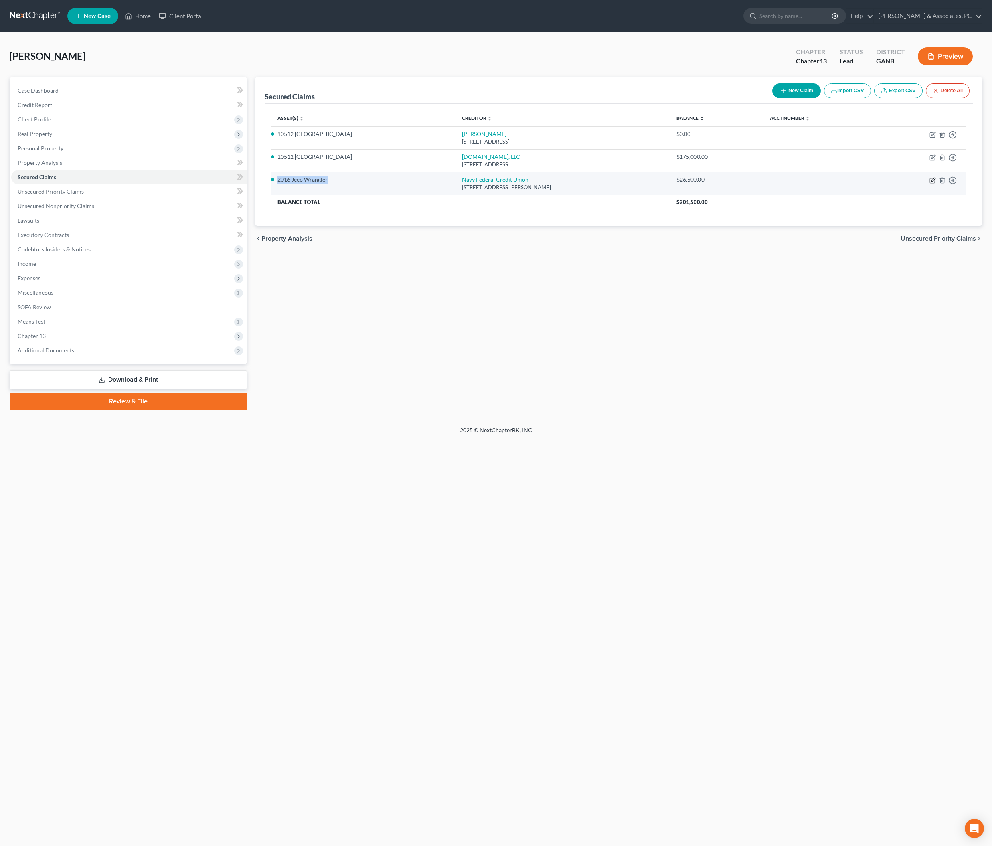
select select "0"
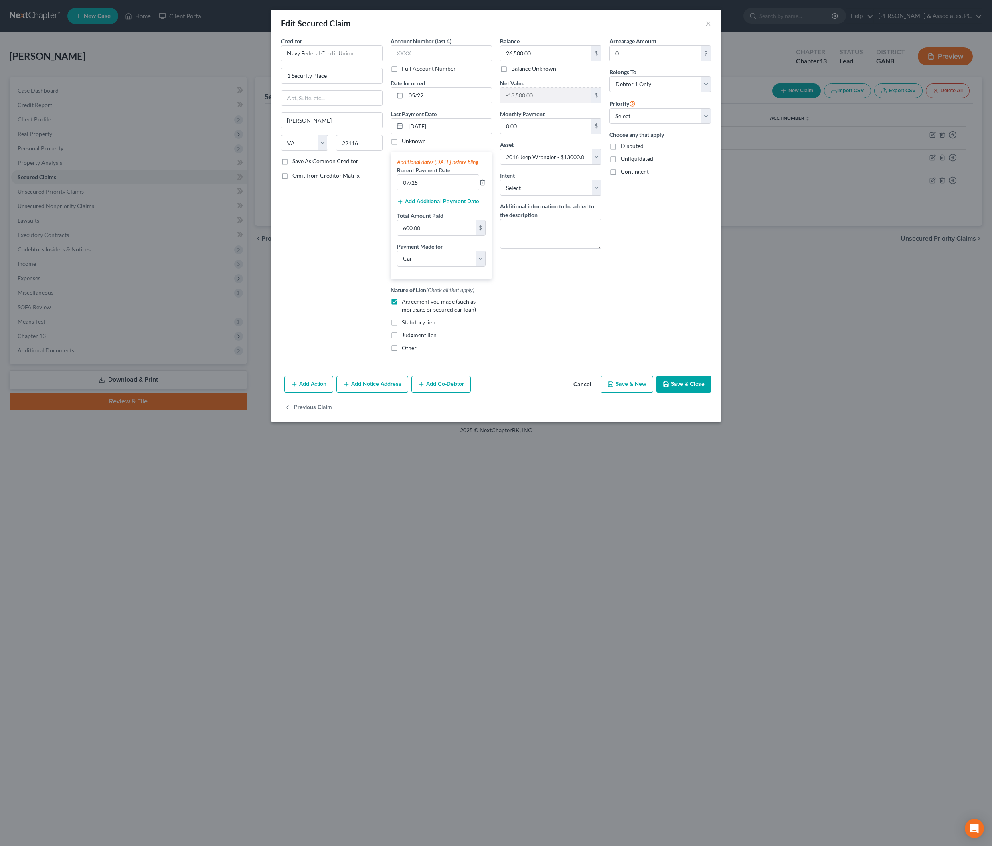
click at [711, 393] on button "Save & Close" at bounding box center [683, 384] width 55 height 17
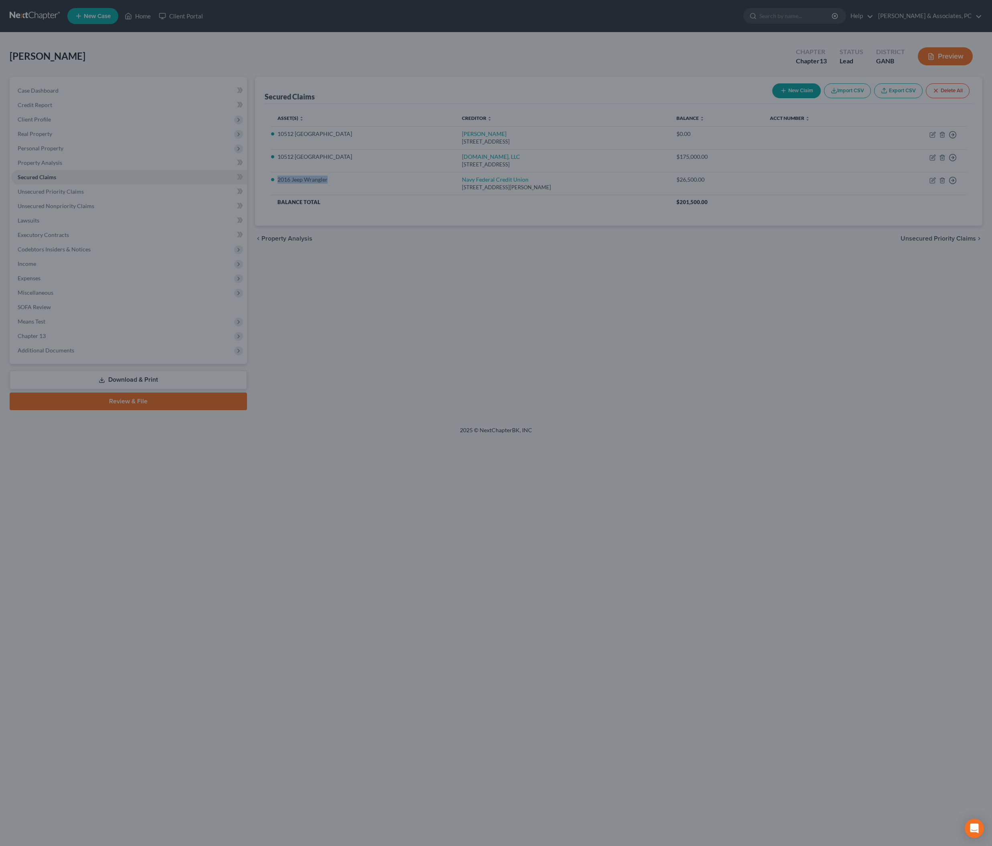
select select "7"
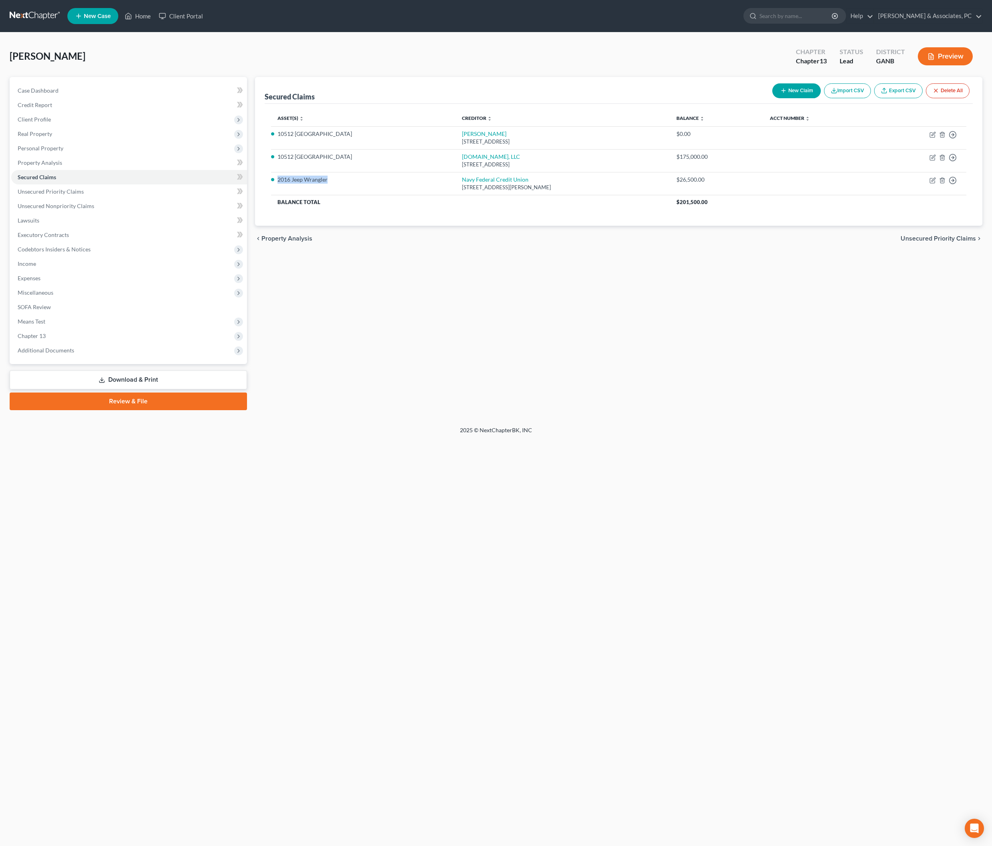
click at [166, 389] on link "Download & Print" at bounding box center [128, 380] width 237 height 19
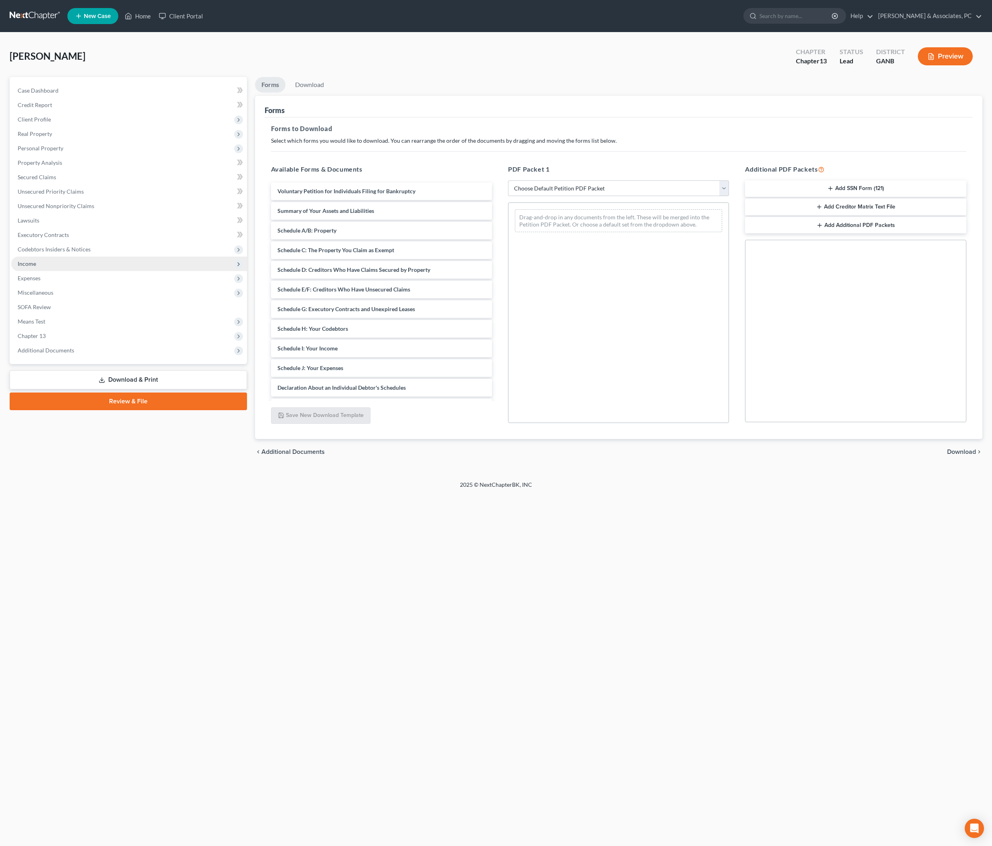
click at [62, 271] on span "Income" at bounding box center [129, 264] width 236 height 14
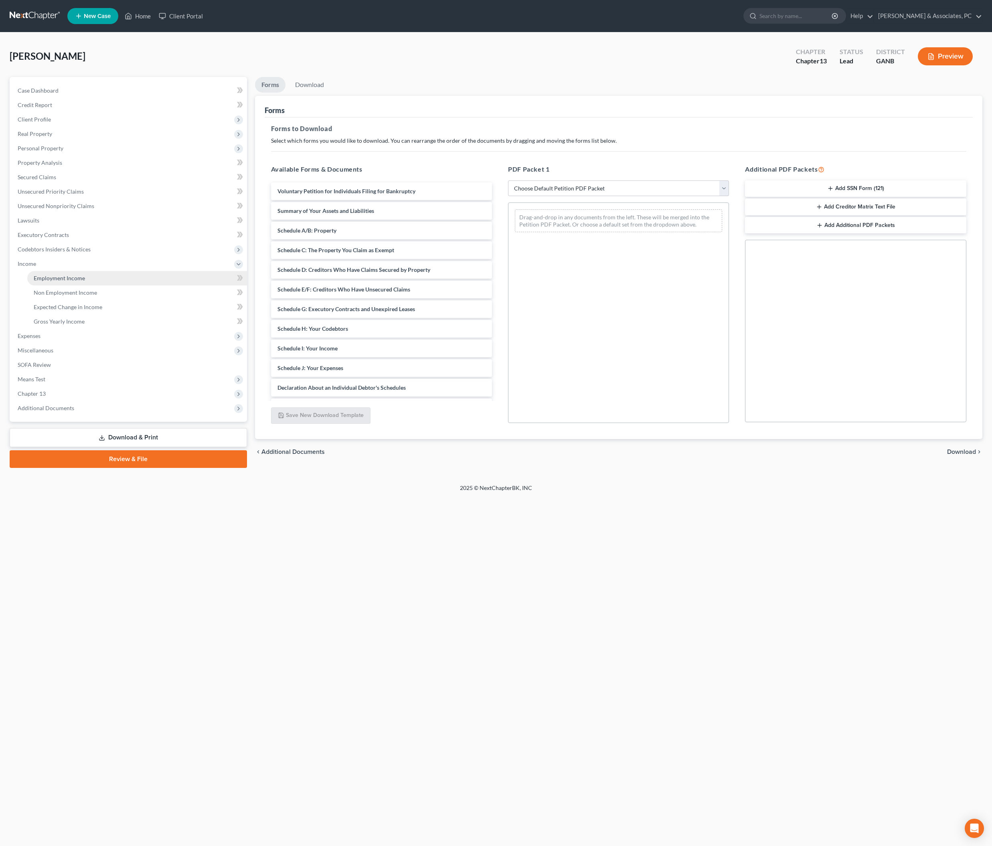
click at [73, 281] on span "Employment Income" at bounding box center [59, 278] width 51 height 7
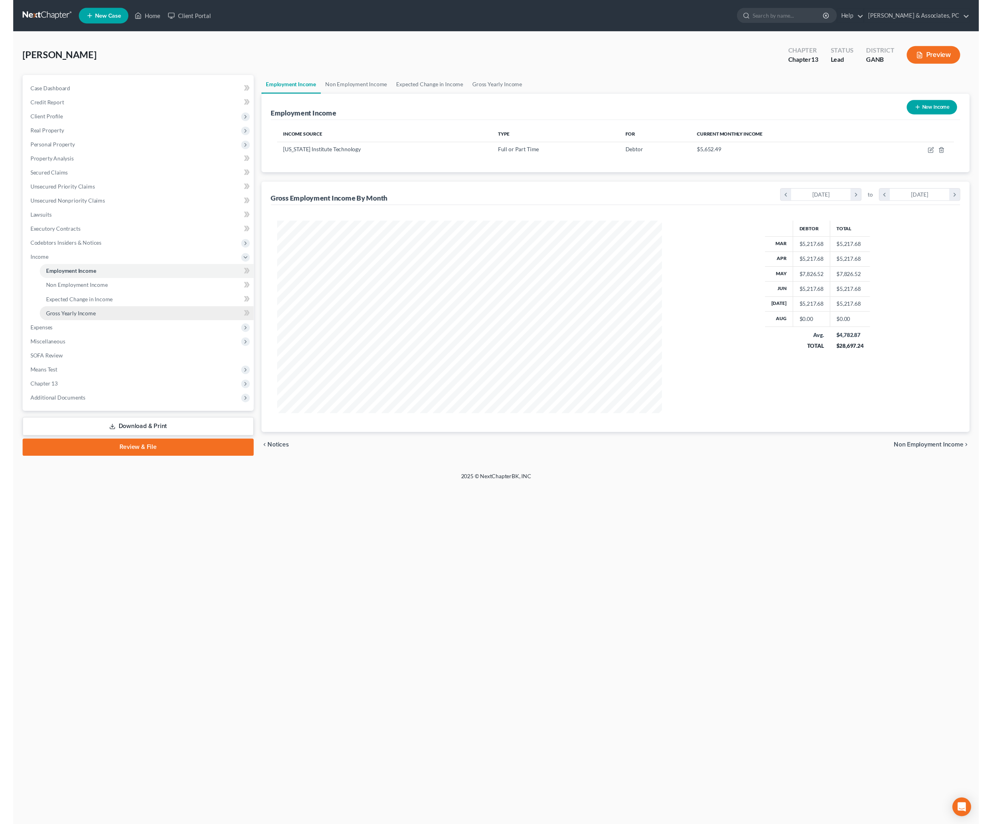
scroll to position [197, 412]
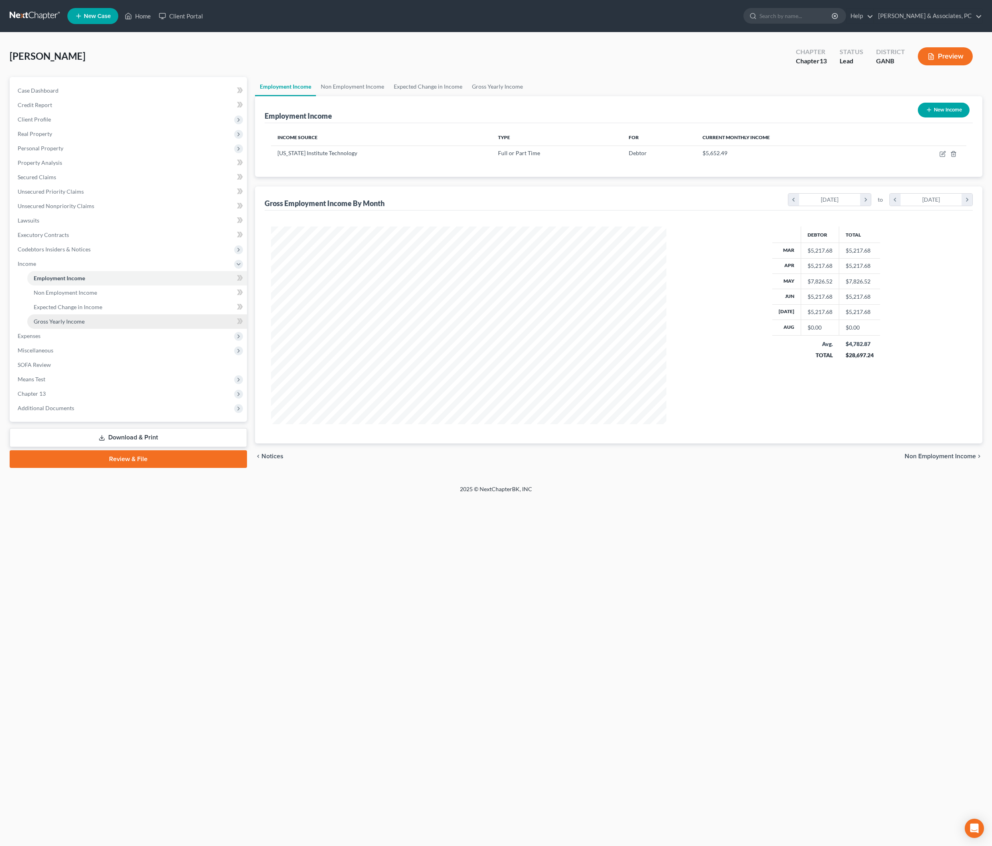
click at [83, 325] on span "Gross Yearly Income" at bounding box center [59, 321] width 51 height 7
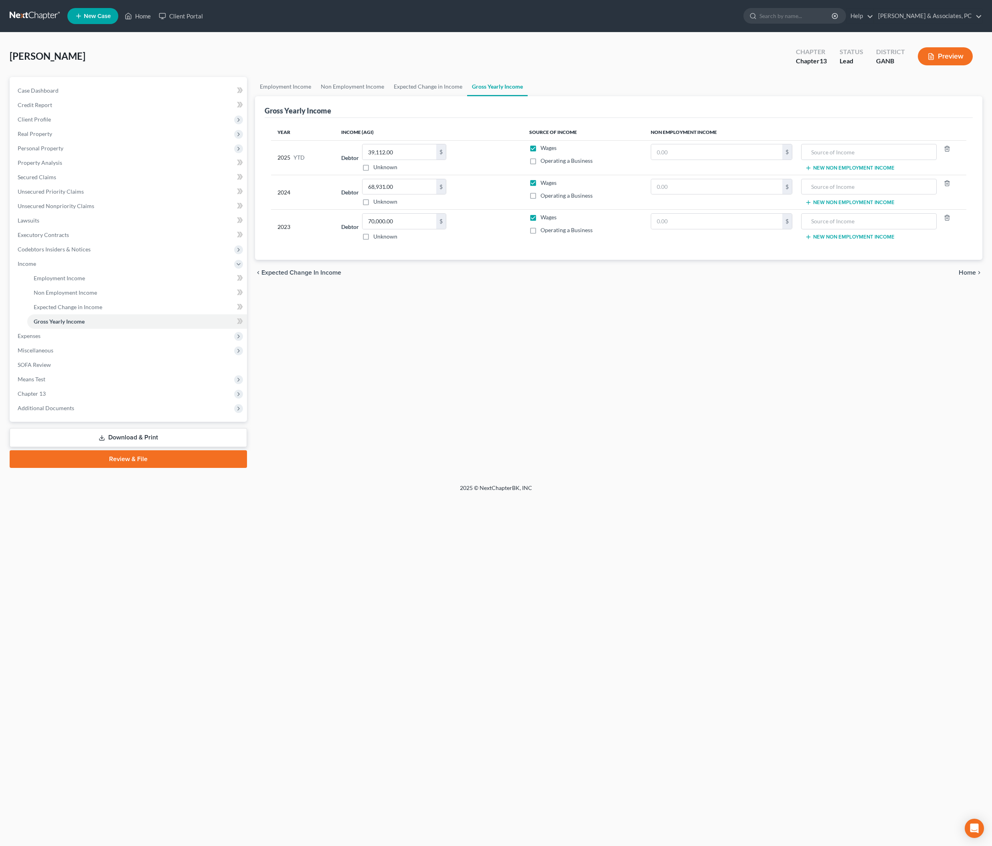
click at [144, 447] on link "Download & Print" at bounding box center [128, 437] width 237 height 19
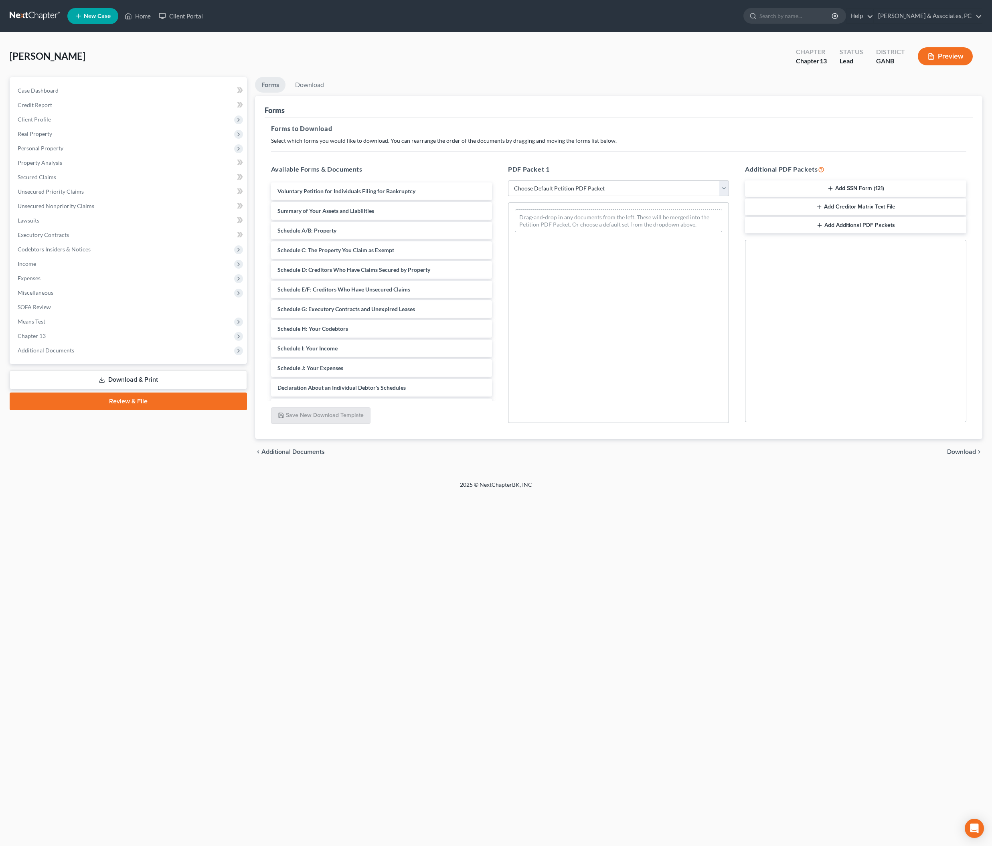
click at [144, 410] on link "Review & File" at bounding box center [128, 402] width 237 height 18
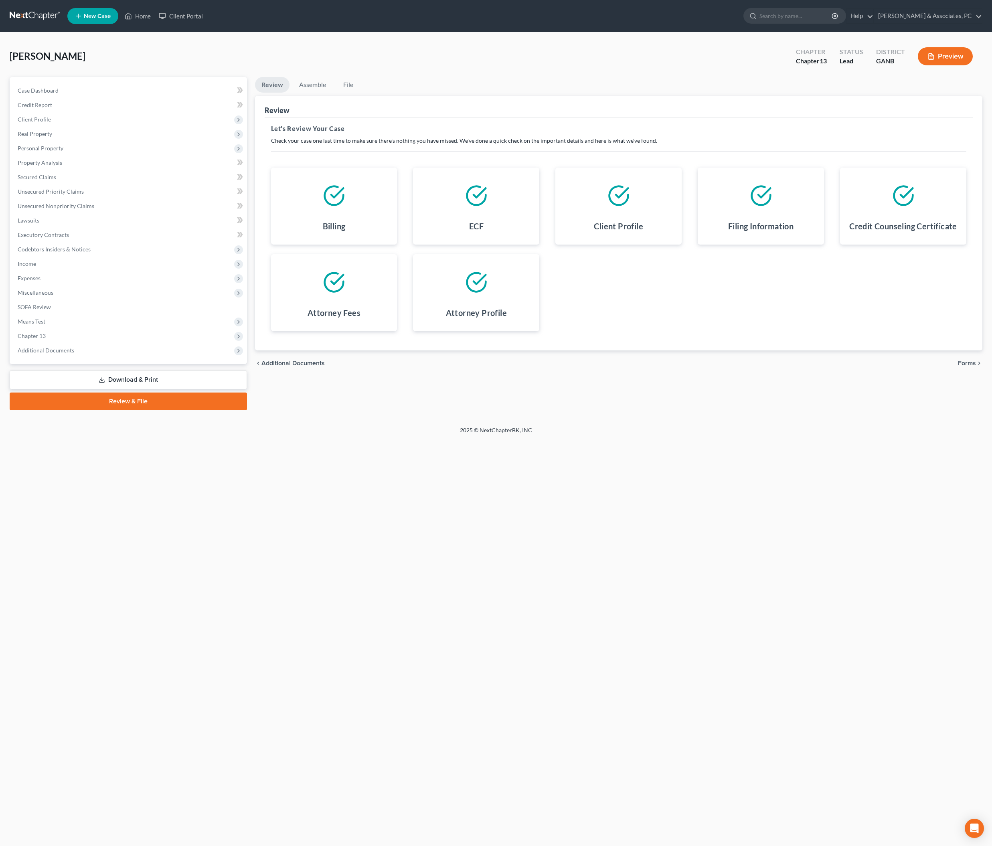
click at [964, 367] on span "Forms" at bounding box center [967, 363] width 18 height 6
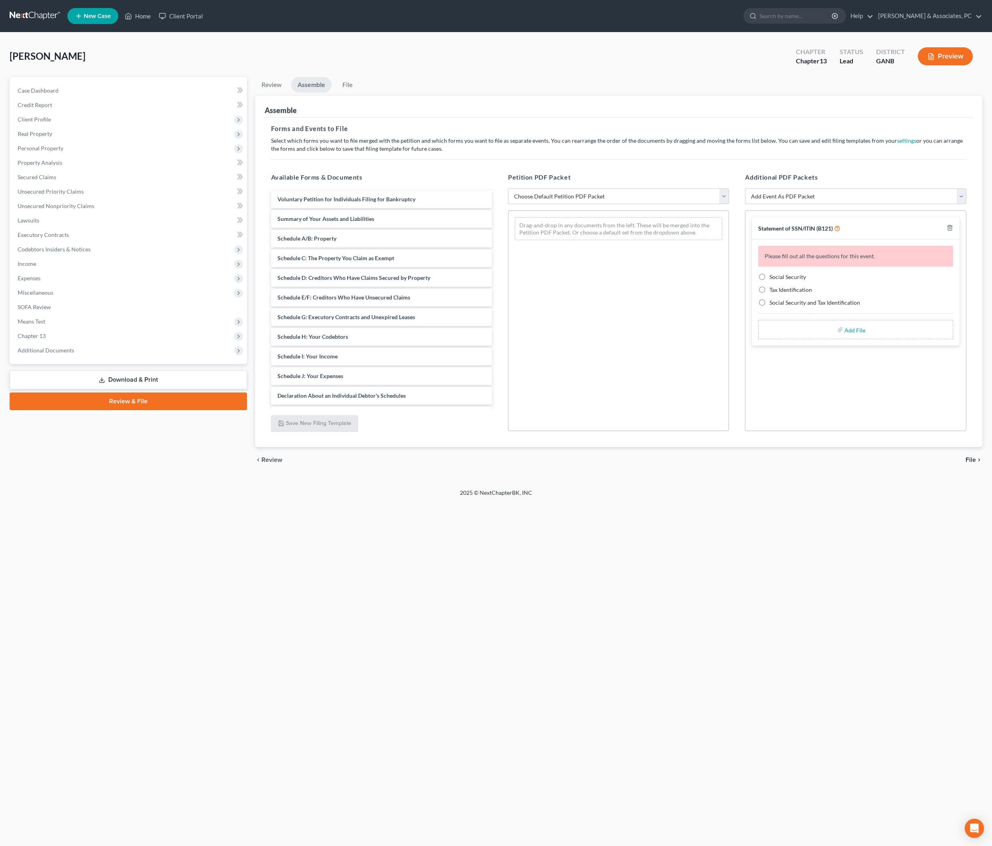
click at [136, 389] on link "Download & Print" at bounding box center [128, 380] width 237 height 19
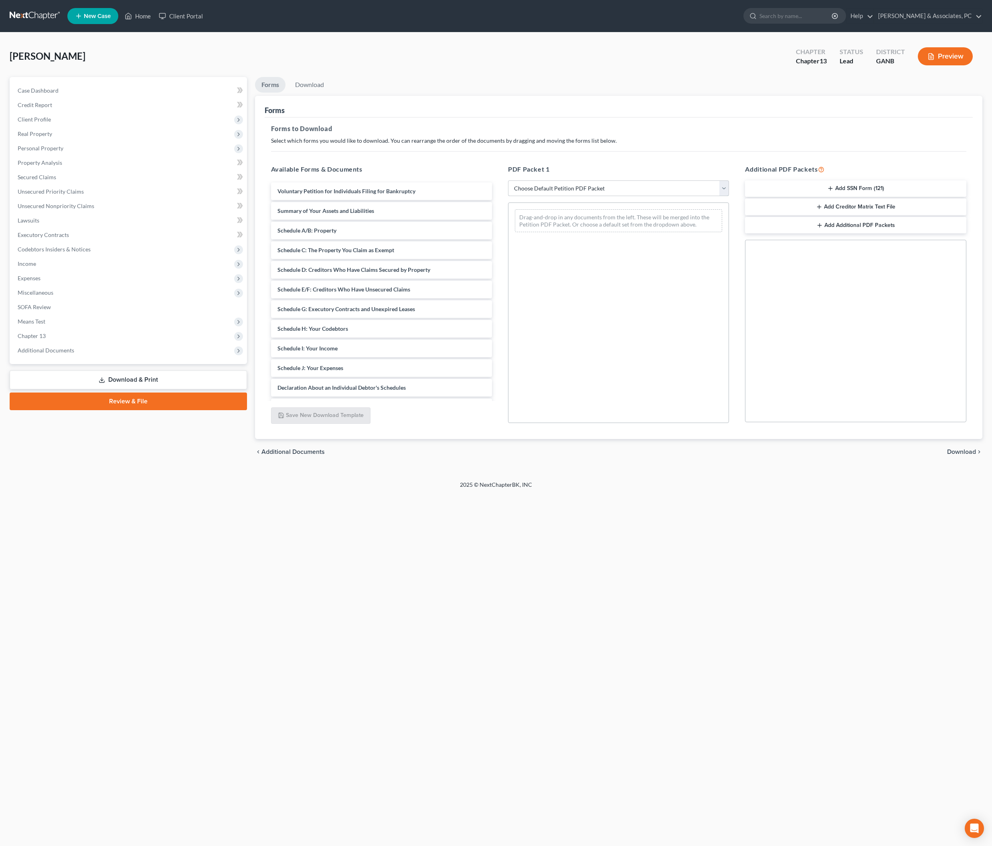
select select "0"
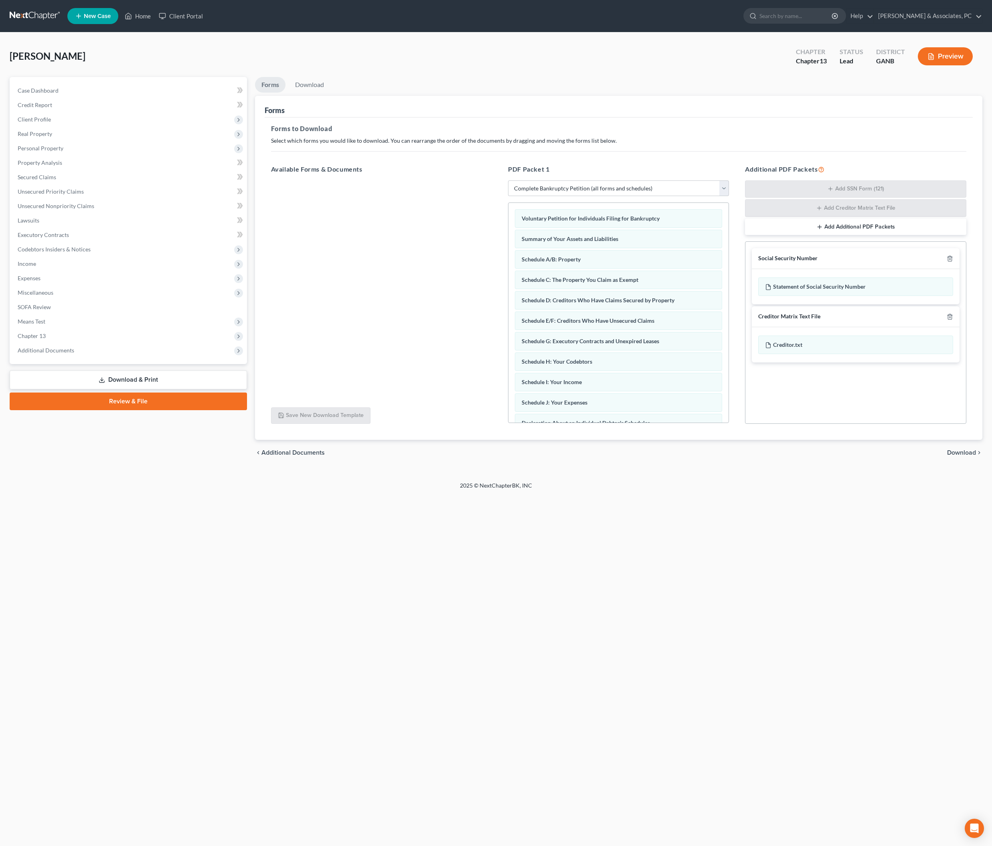
click at [961, 456] on span "Download" at bounding box center [961, 453] width 29 height 6
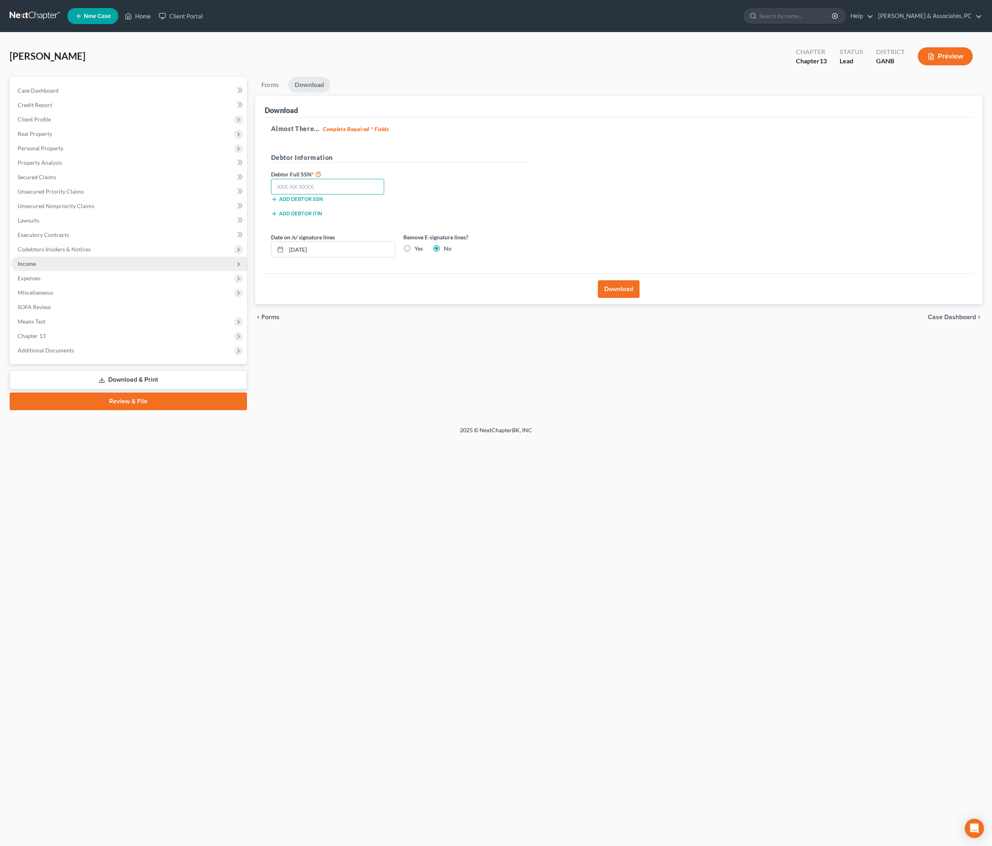
click at [334, 195] on input "text" at bounding box center [327, 187] width 113 height 16
paste input "522-31-6103"
type input "522-31-6103"
click at [630, 298] on button "Download" at bounding box center [619, 289] width 42 height 18
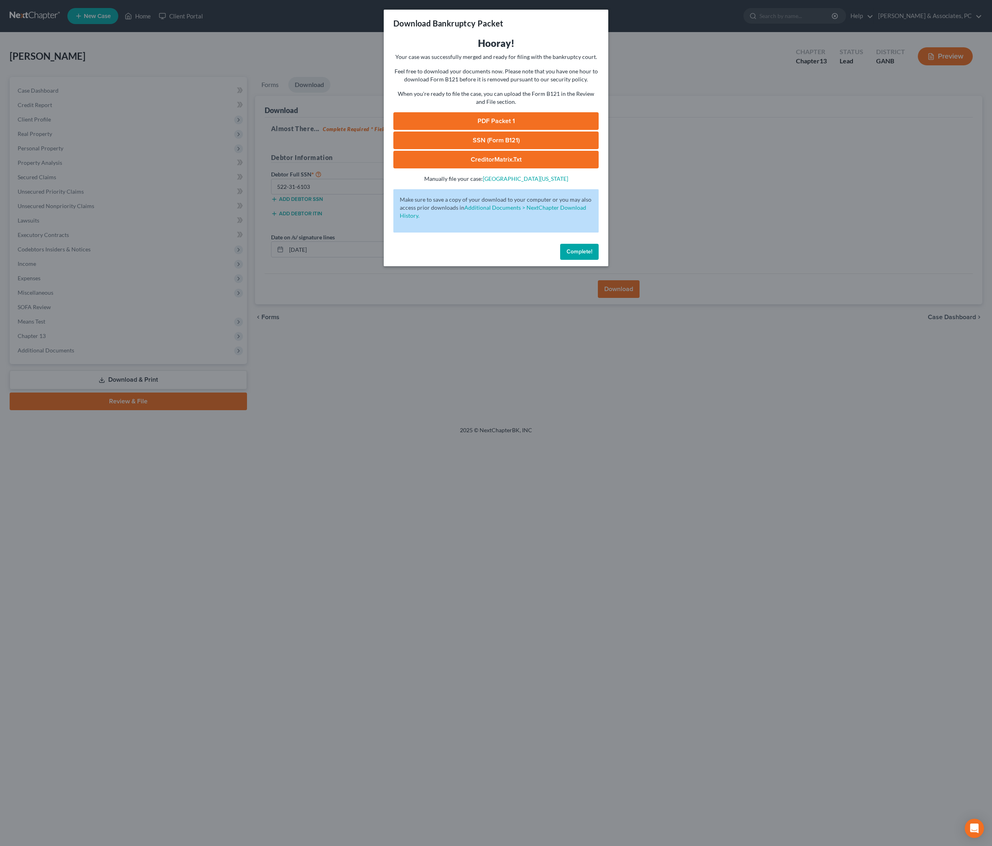
click at [521, 130] on link "PDF Packet 1" at bounding box center [495, 121] width 205 height 18
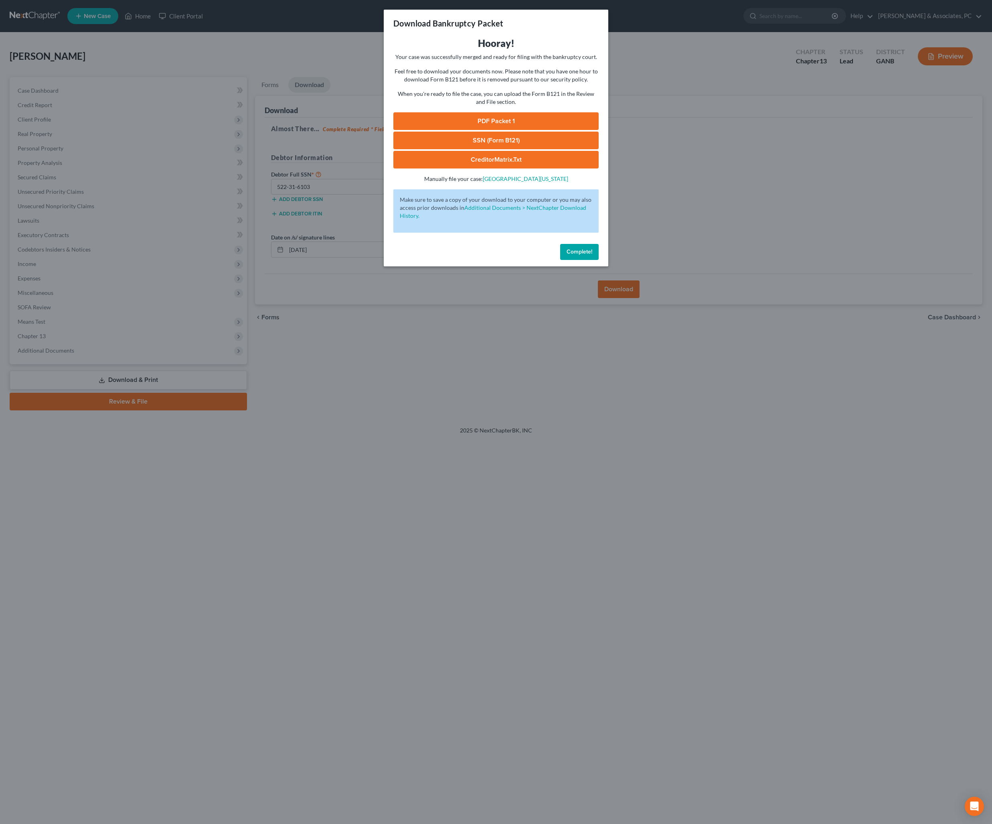
click at [486, 149] on link "SSN (Form B121)" at bounding box center [495, 141] width 205 height 18
